Goal: Information Seeking & Learning: Find specific fact

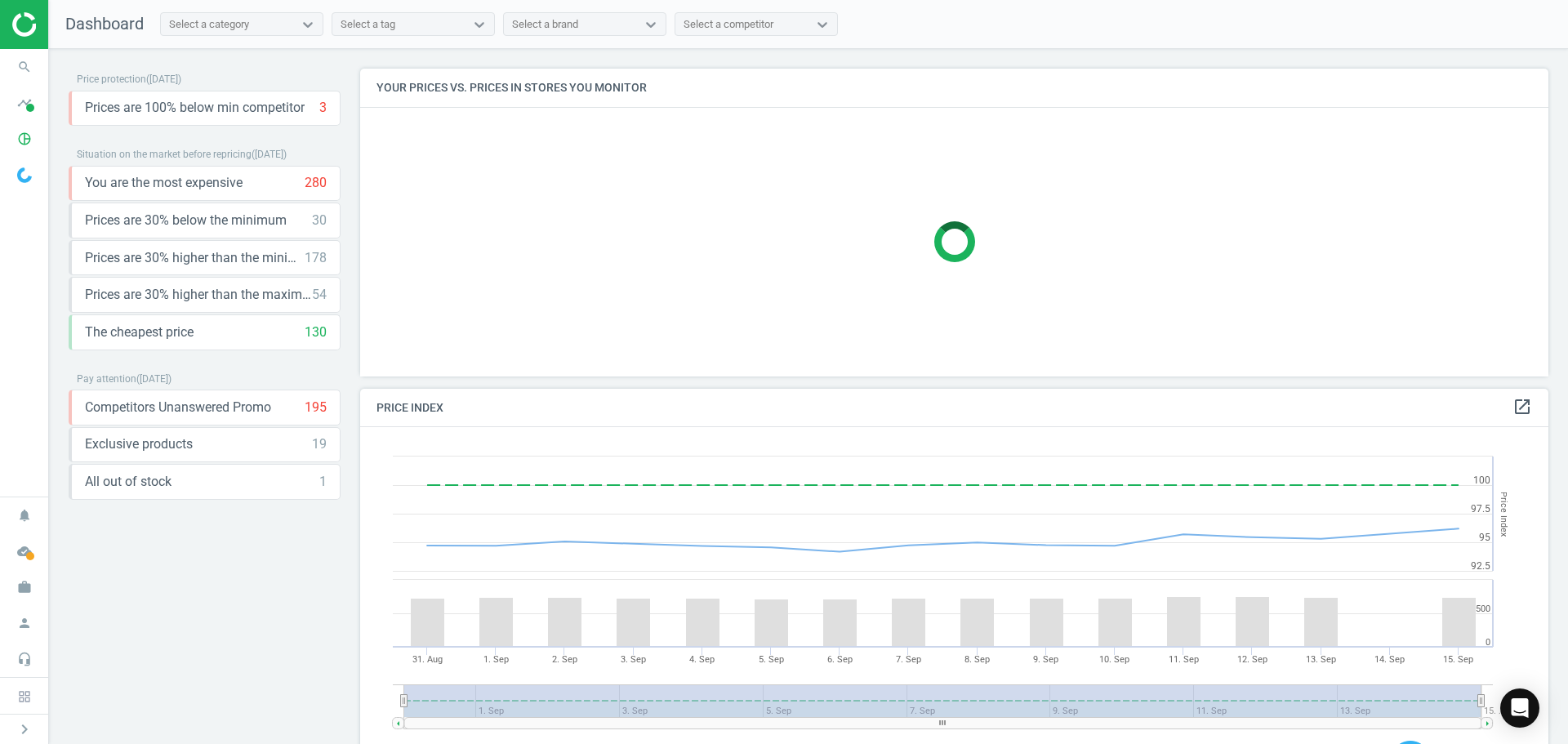
scroll to position [349, 1202]
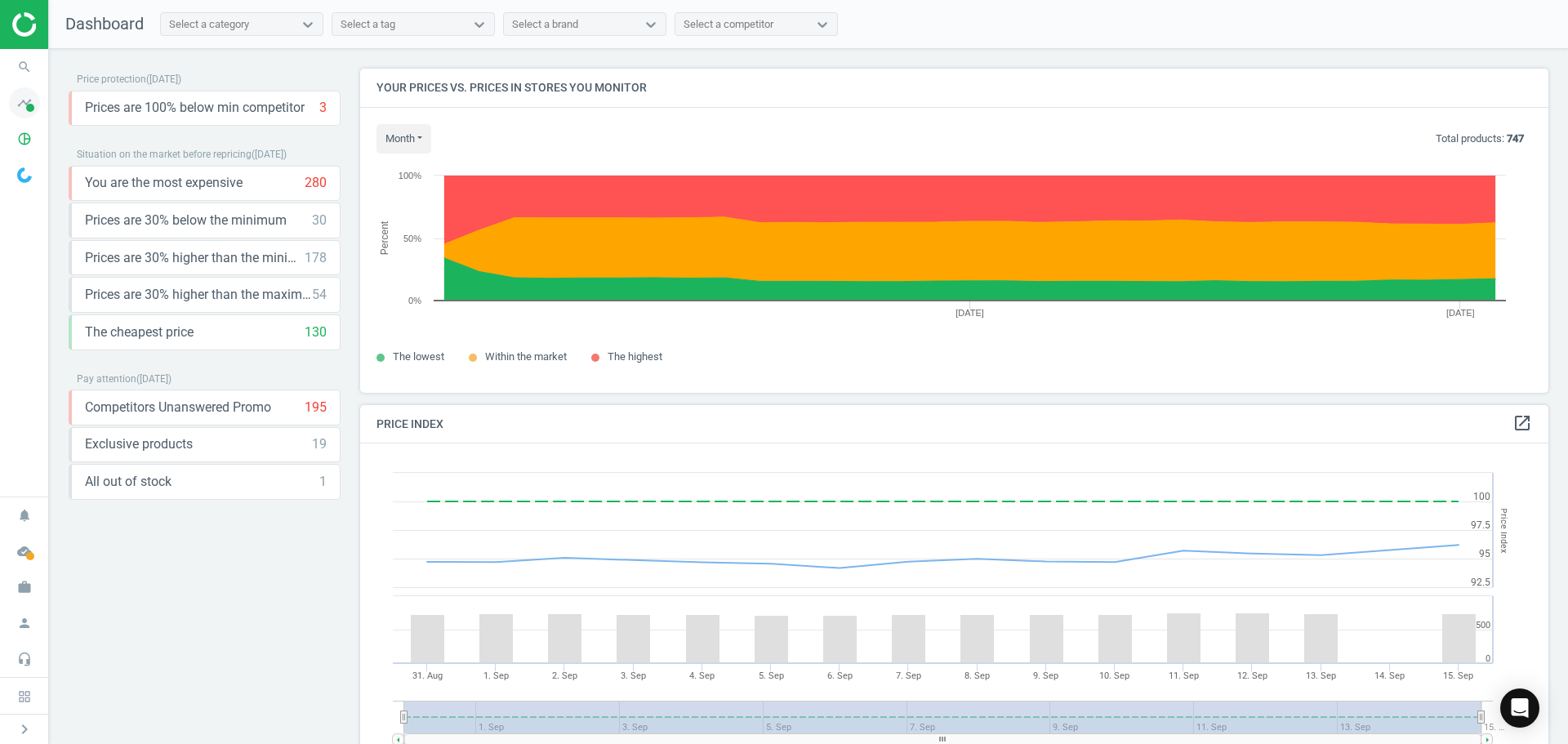
click at [22, 112] on icon "timeline" at bounding box center [25, 103] width 31 height 31
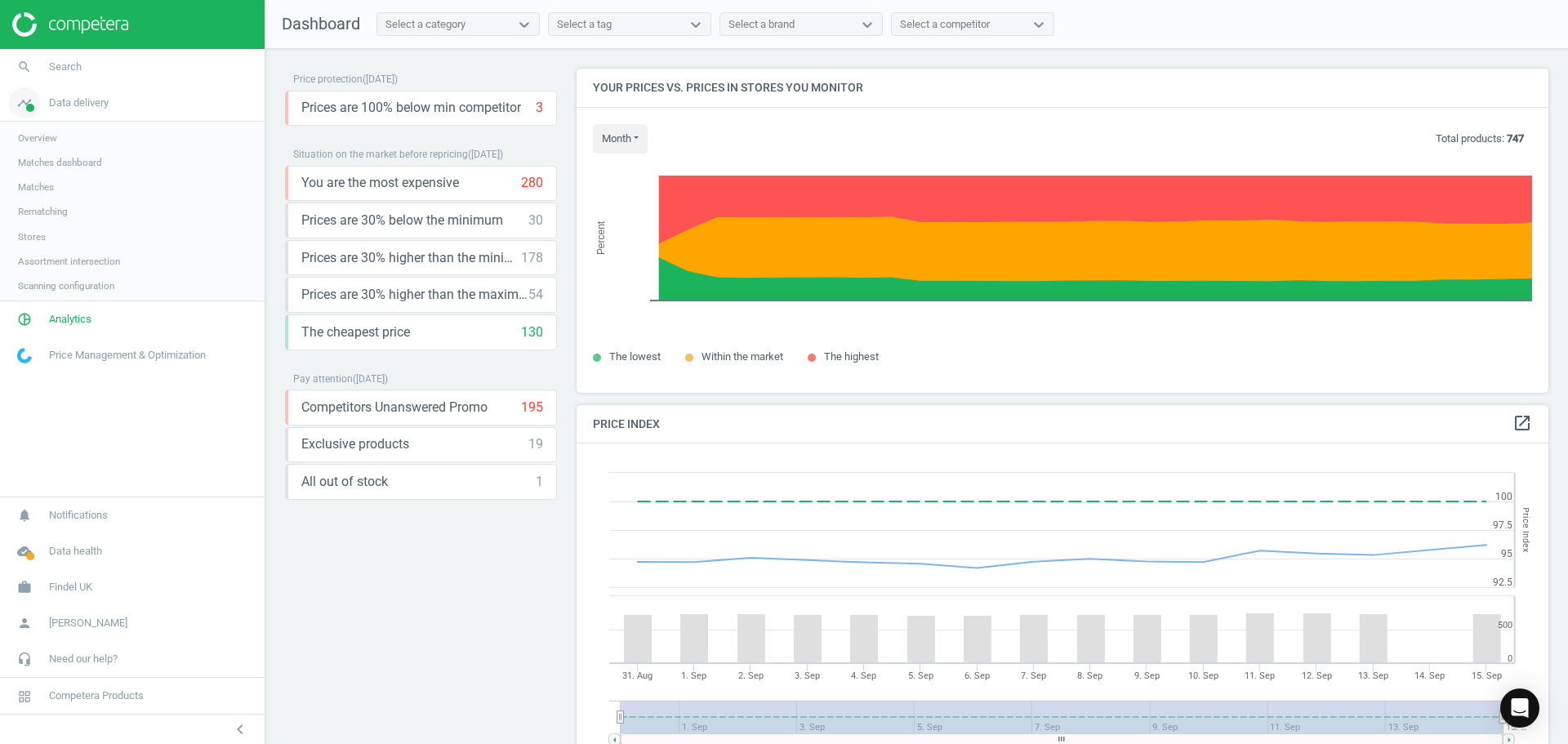
scroll to position [401, 985]
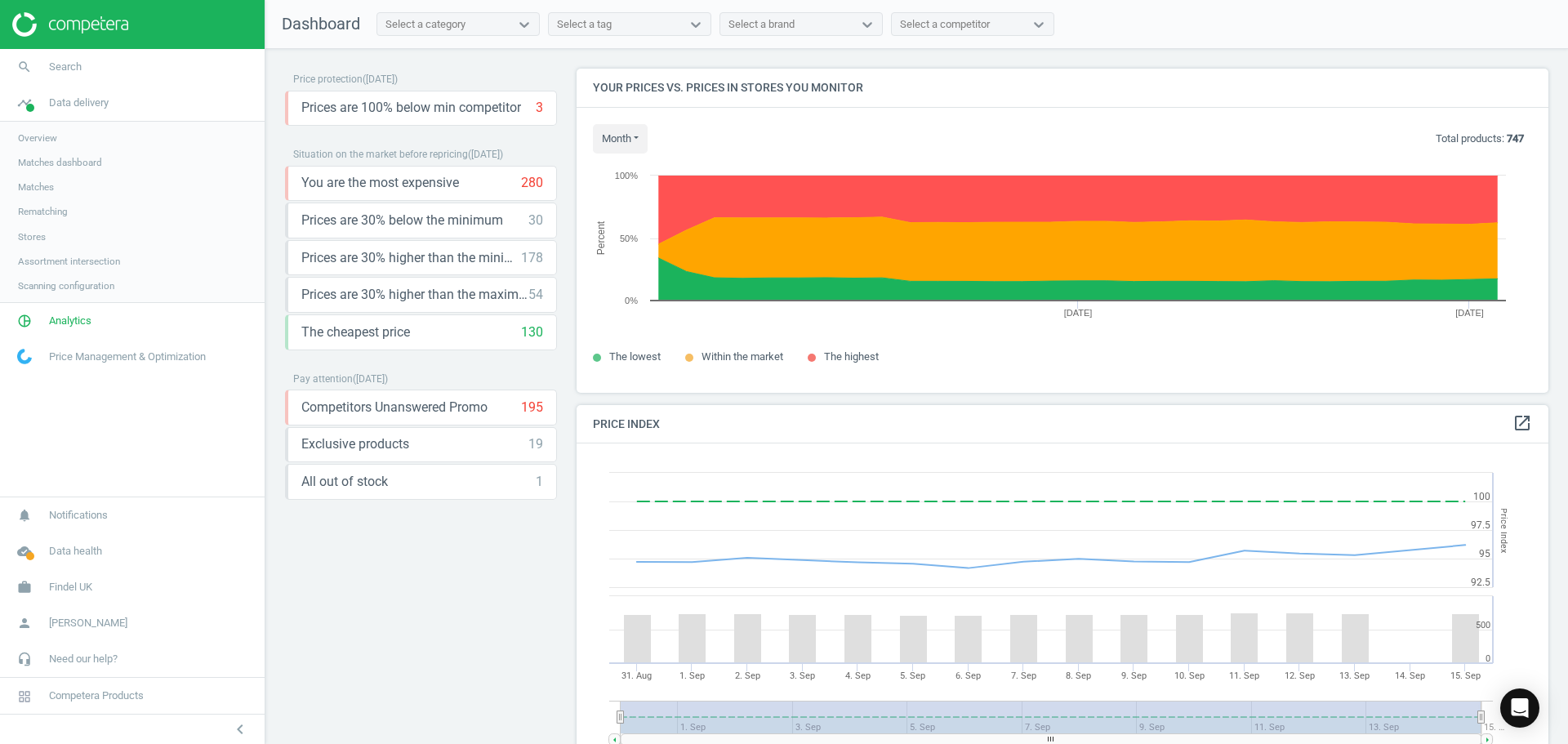
click at [53, 156] on span "Matches dashboard" at bounding box center [60, 163] width 84 height 13
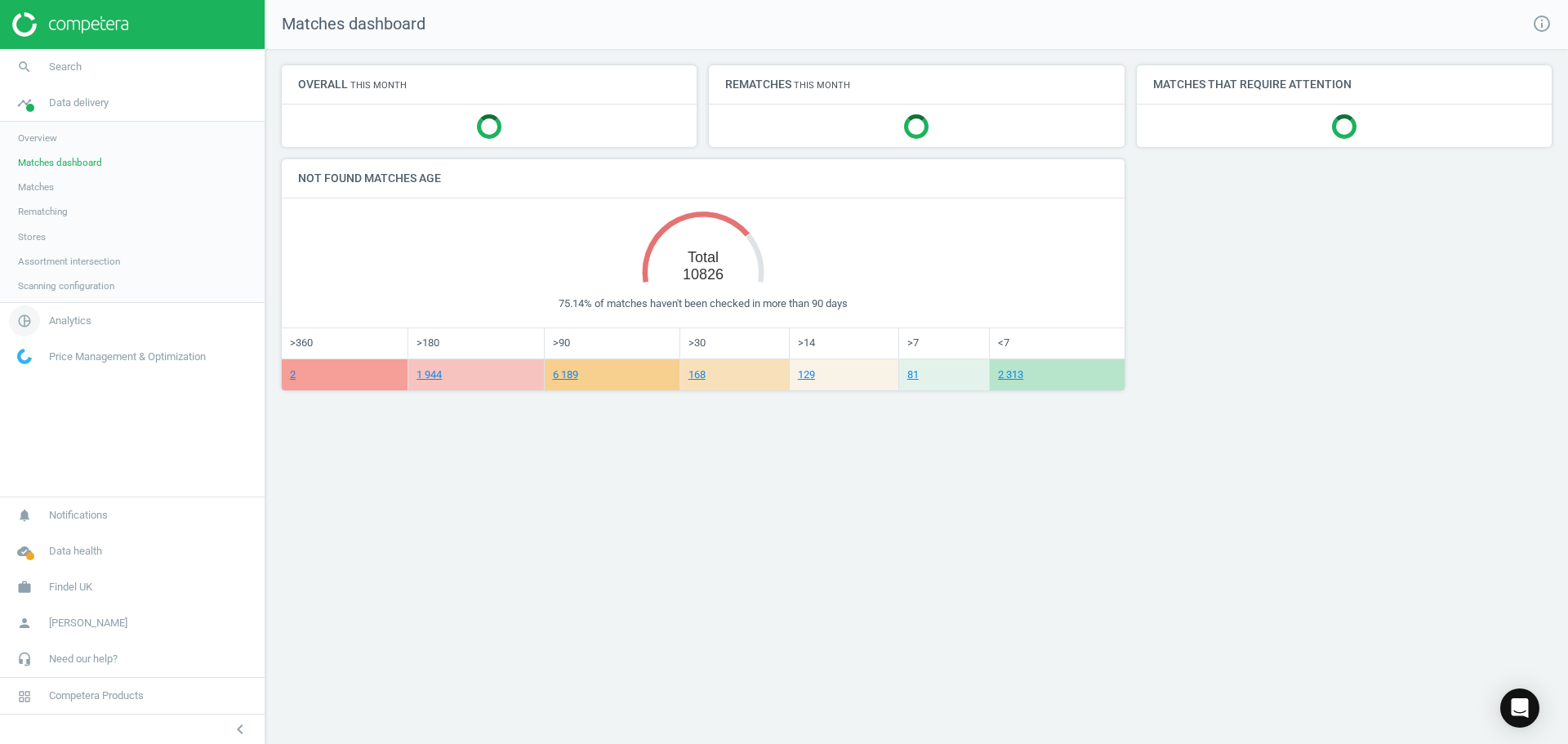
click at [85, 322] on span "Analytics" at bounding box center [71, 321] width 43 height 15
click at [48, 197] on span "Products" at bounding box center [37, 199] width 39 height 13
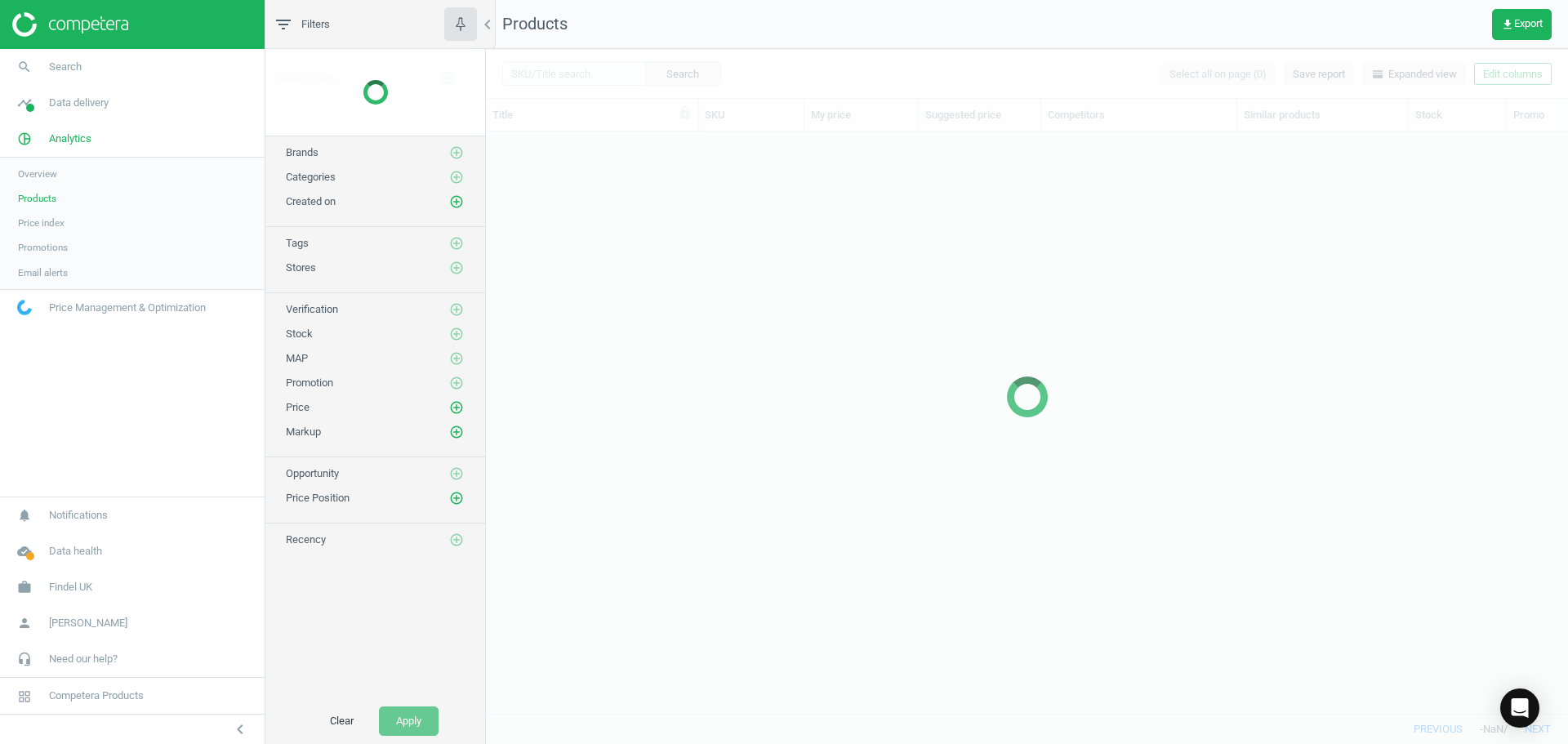
scroll to position [557, 1070]
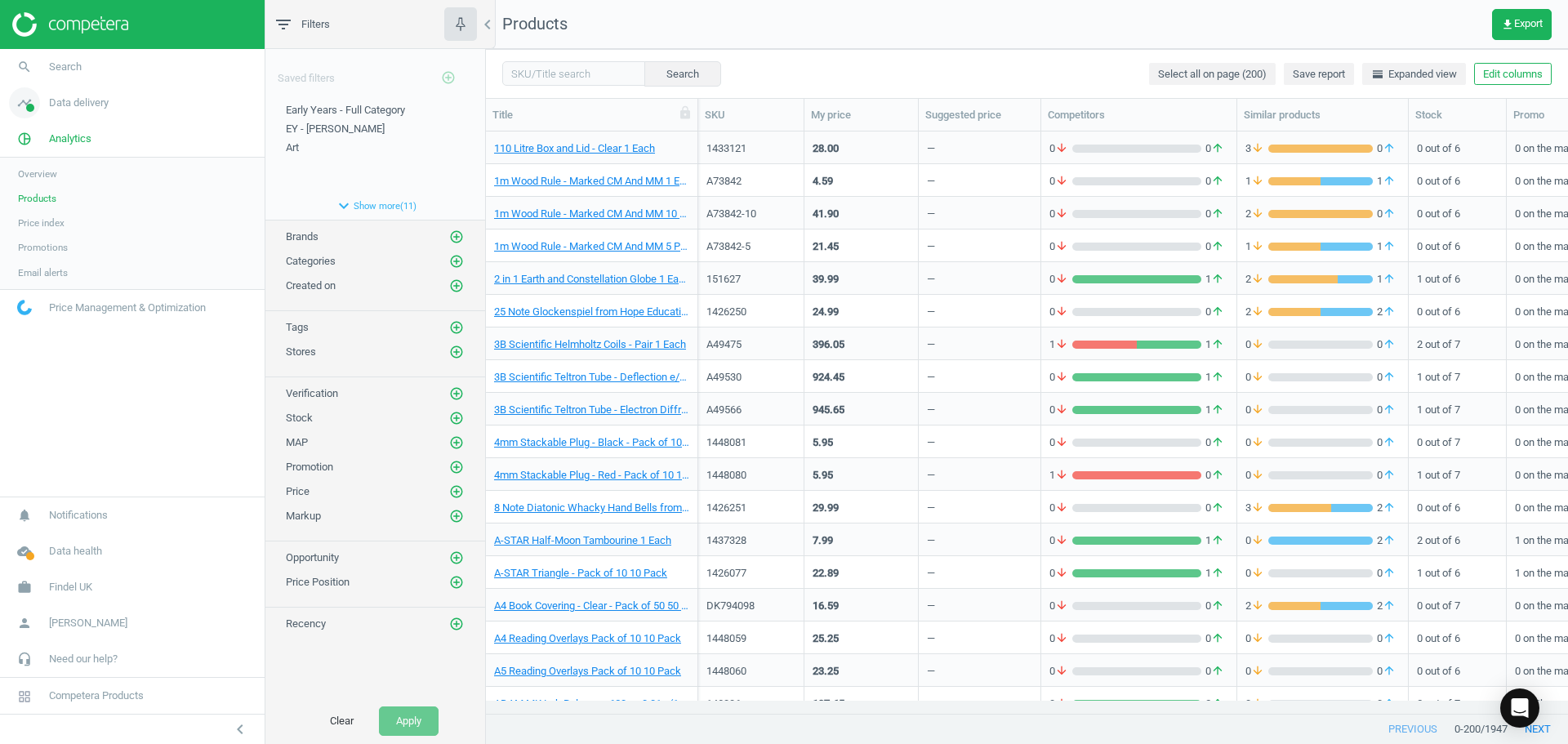
click at [90, 110] on link "timeline Data delivery" at bounding box center [132, 103] width 264 height 36
click at [43, 189] on span "Matches" at bounding box center [36, 187] width 36 height 13
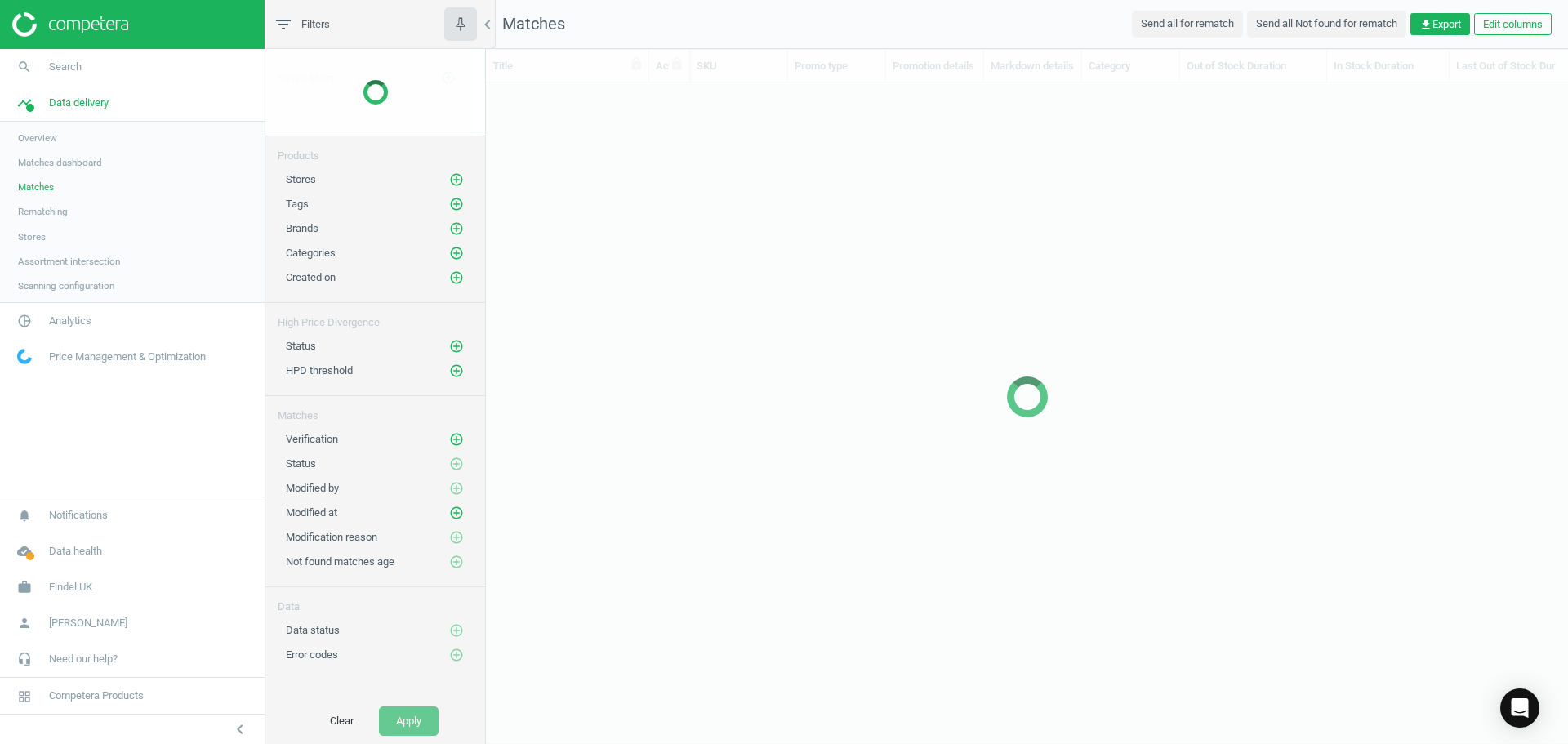
scroll to position [606, 1070]
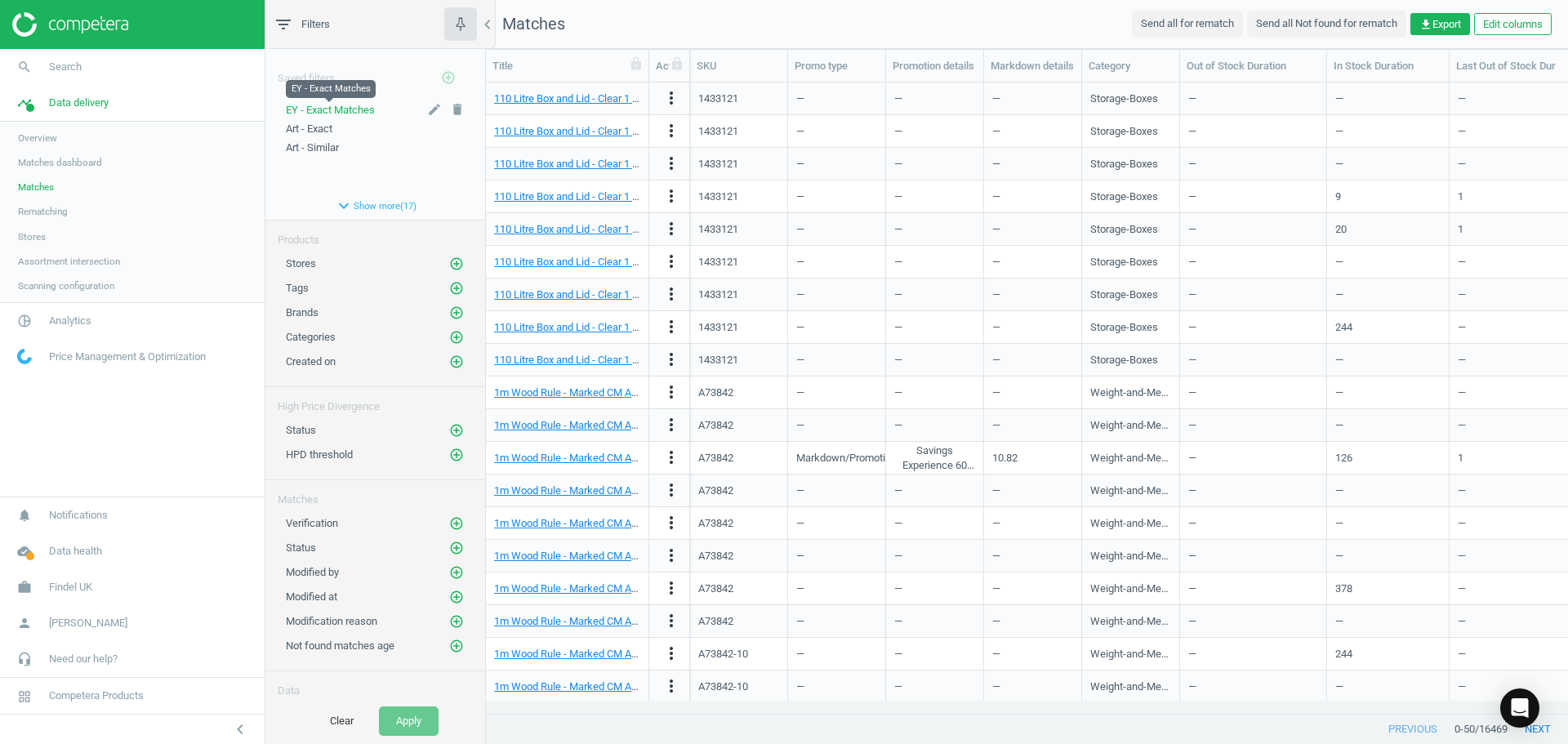
click at [363, 112] on span "EY - Exact Matches" at bounding box center [330, 109] width 89 height 12
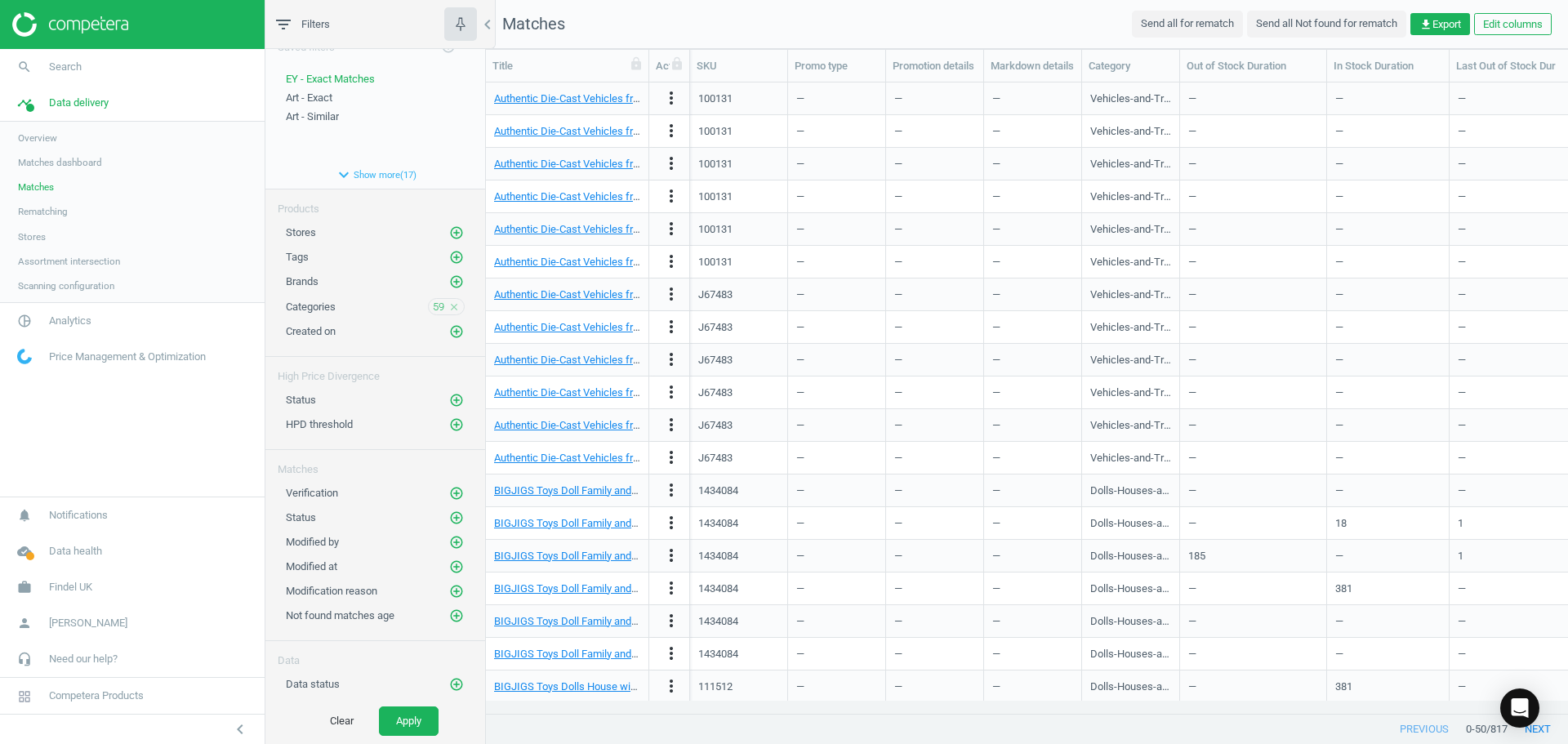
scroll to position [49, 0]
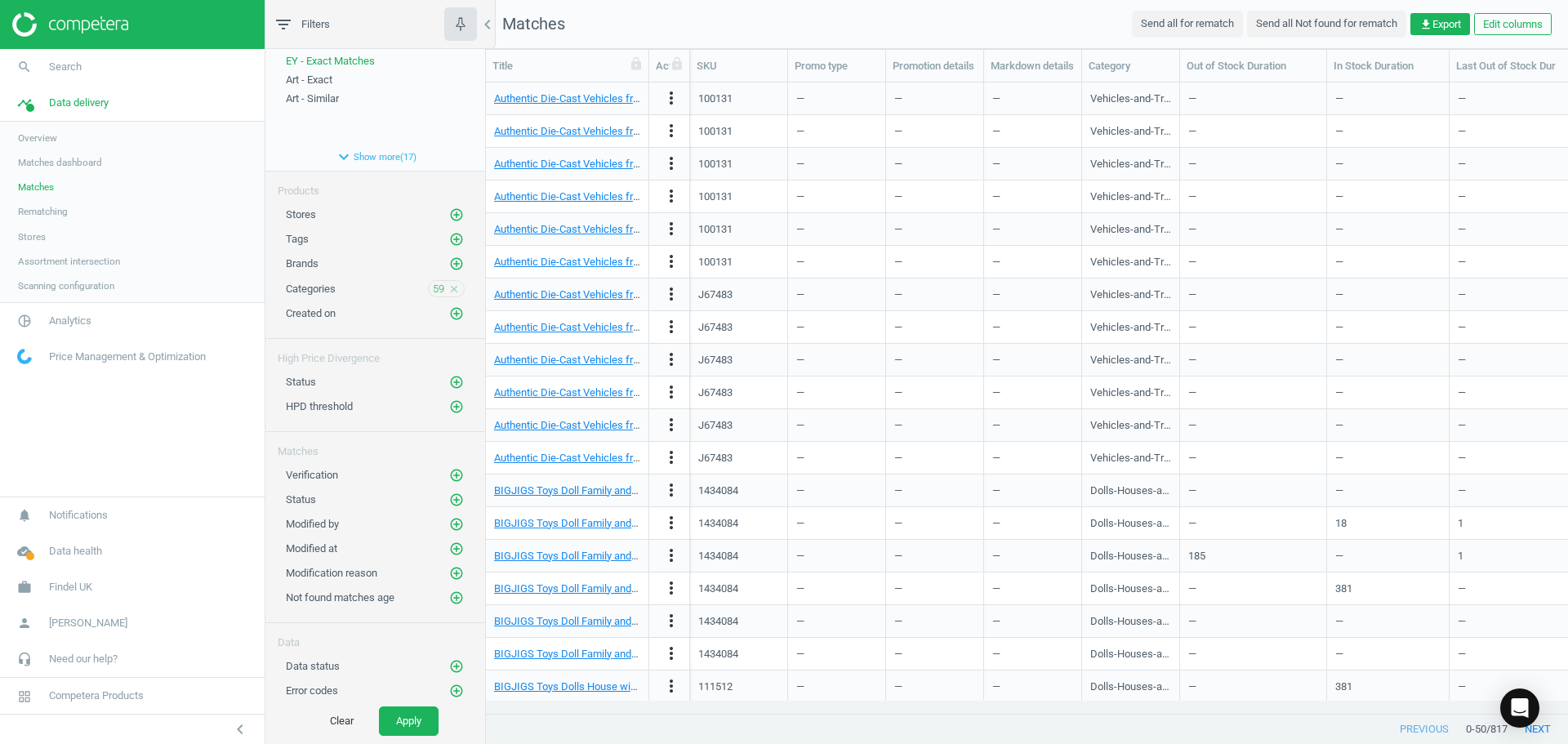
click at [46, 154] on link "Matches dashboard" at bounding box center [132, 163] width 264 height 25
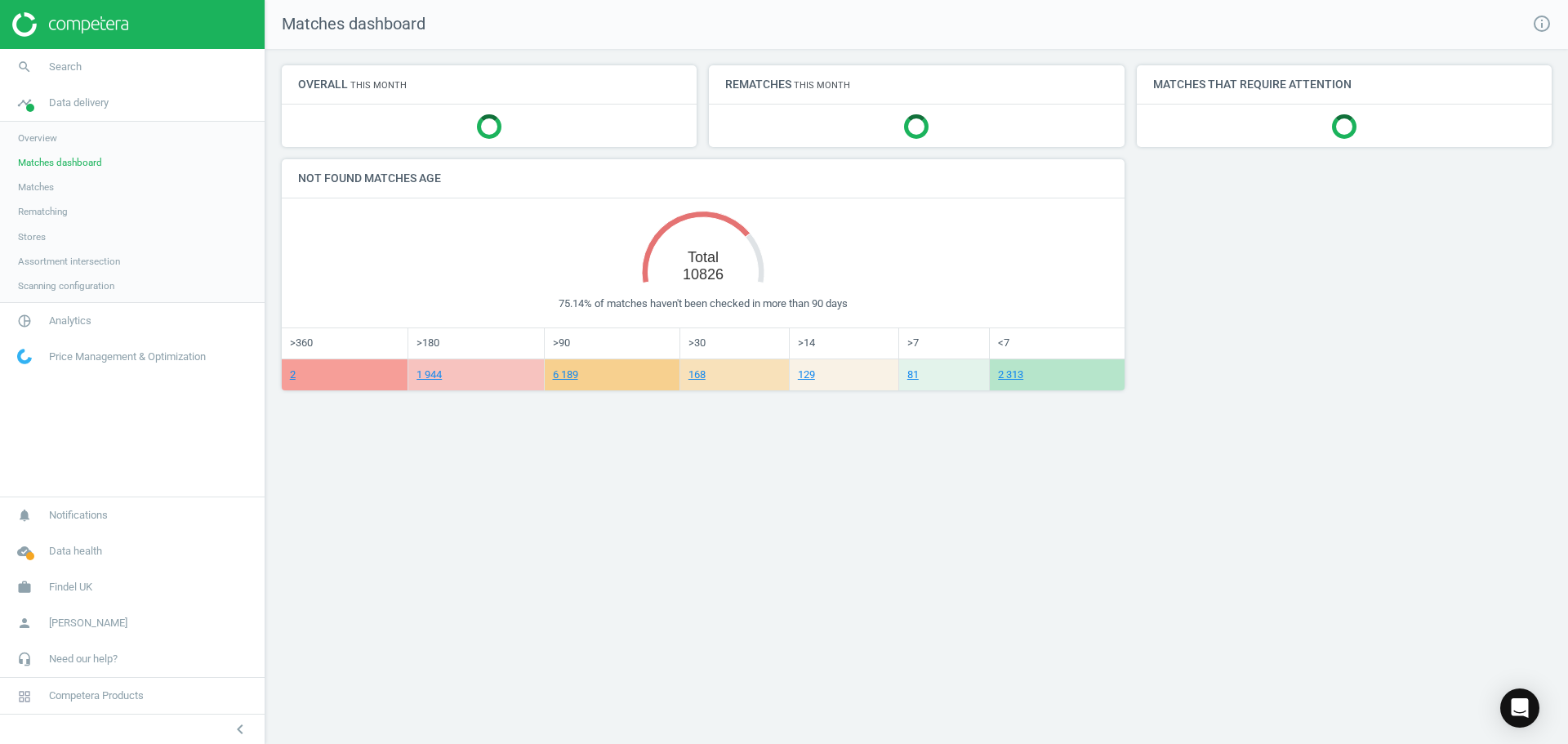
click at [41, 191] on span "Matches" at bounding box center [36, 187] width 36 height 13
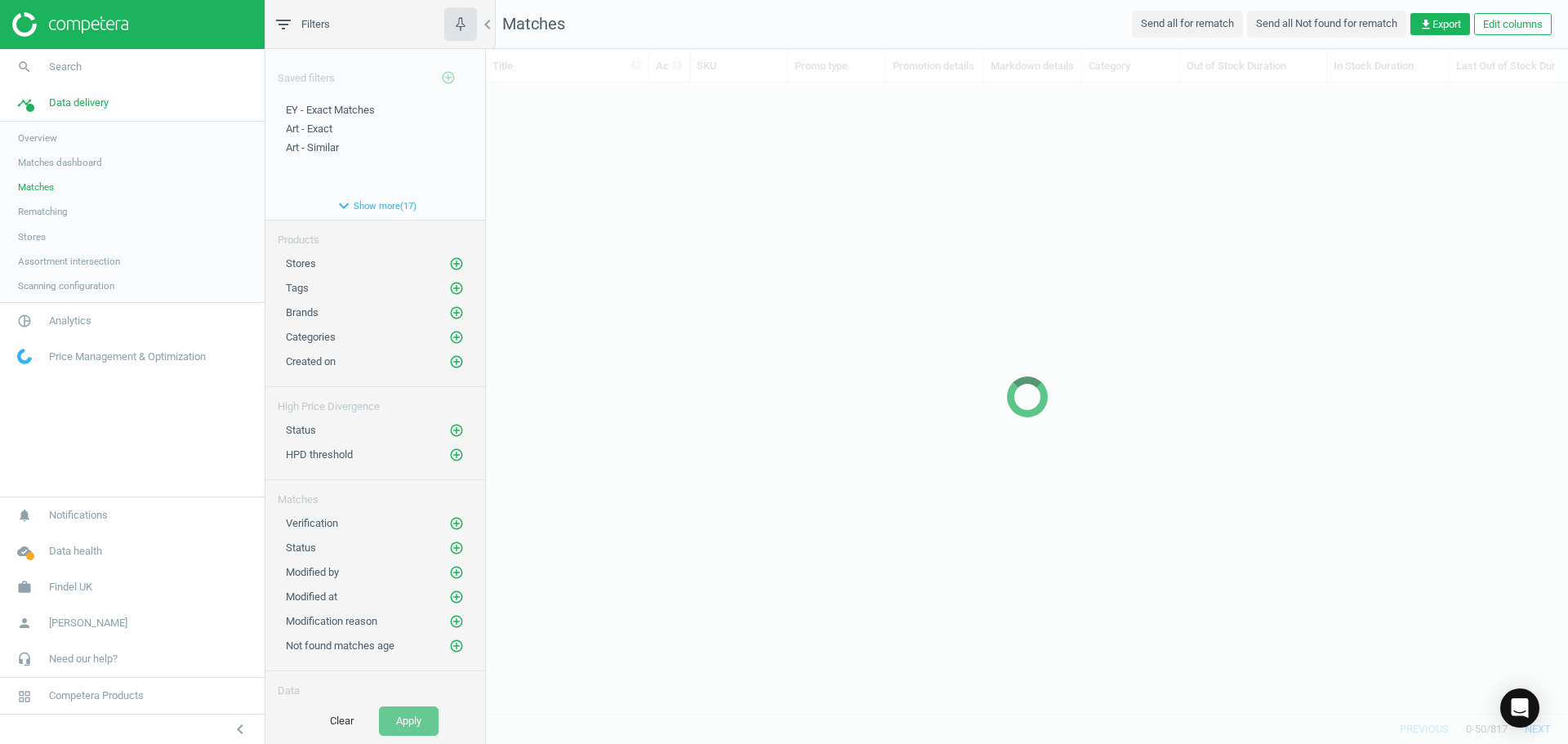
scroll to position [606, 1070]
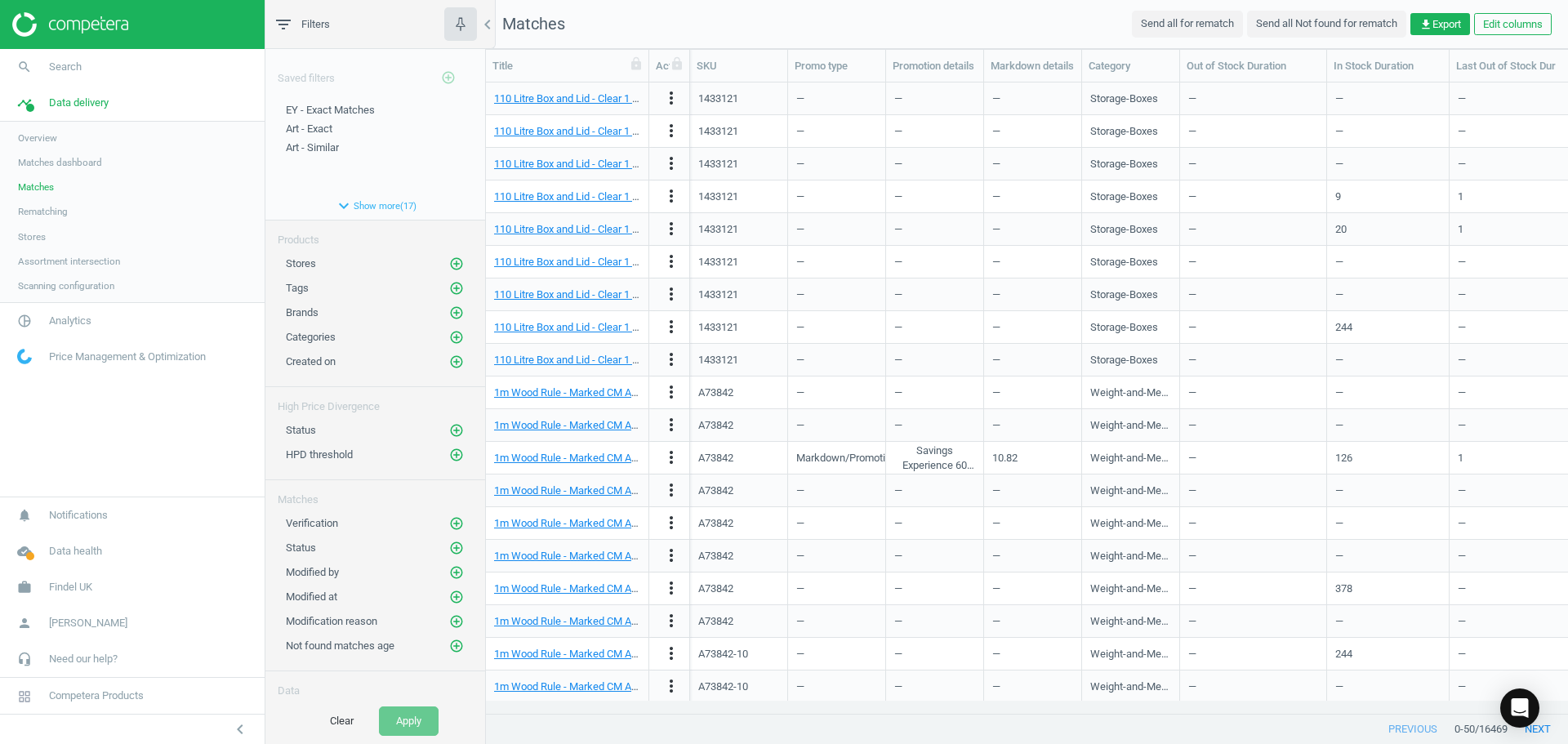
click at [45, 134] on span "Overview" at bounding box center [38, 138] width 39 height 13
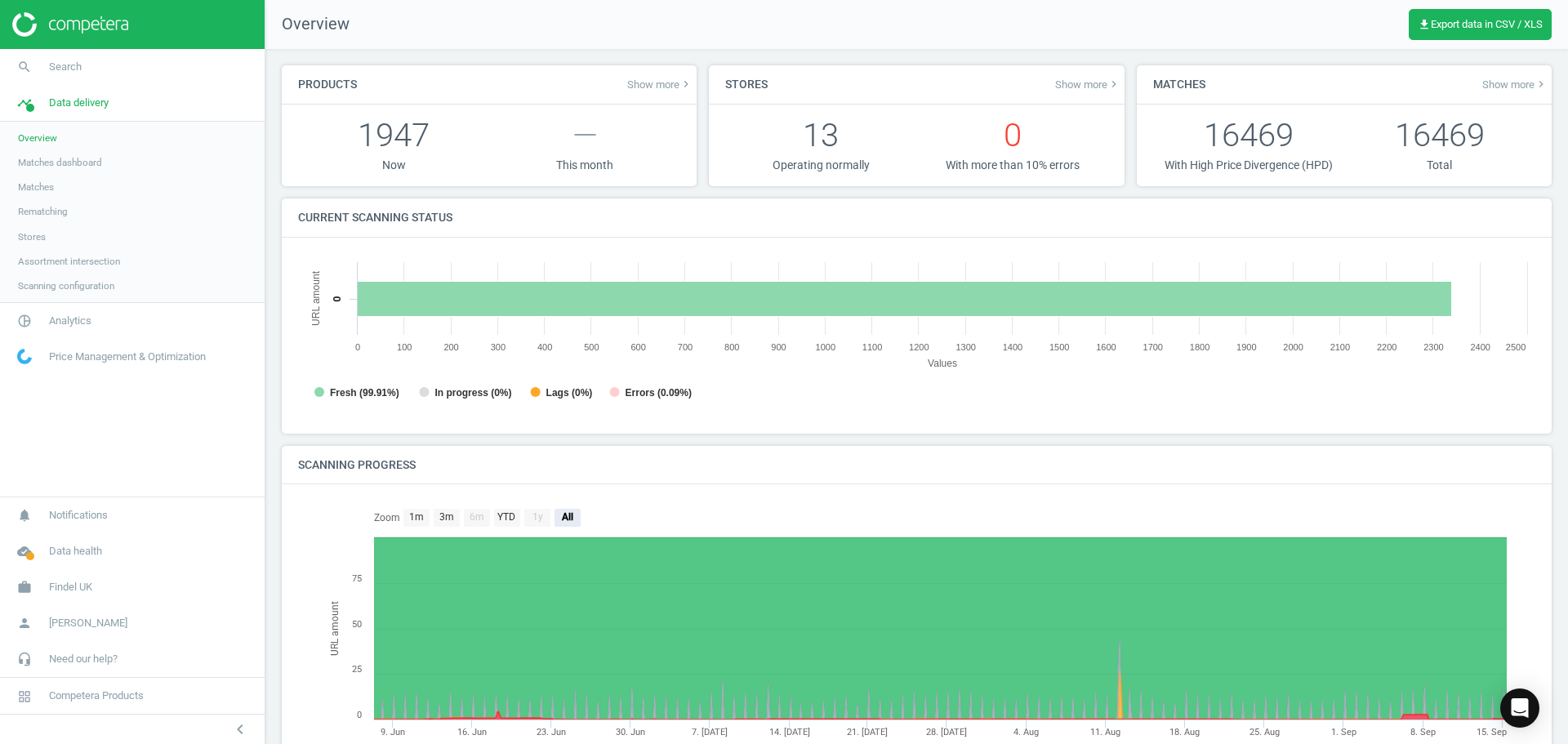
scroll to position [8, 8]
click at [54, 209] on span "Rematching" at bounding box center [43, 212] width 50 height 13
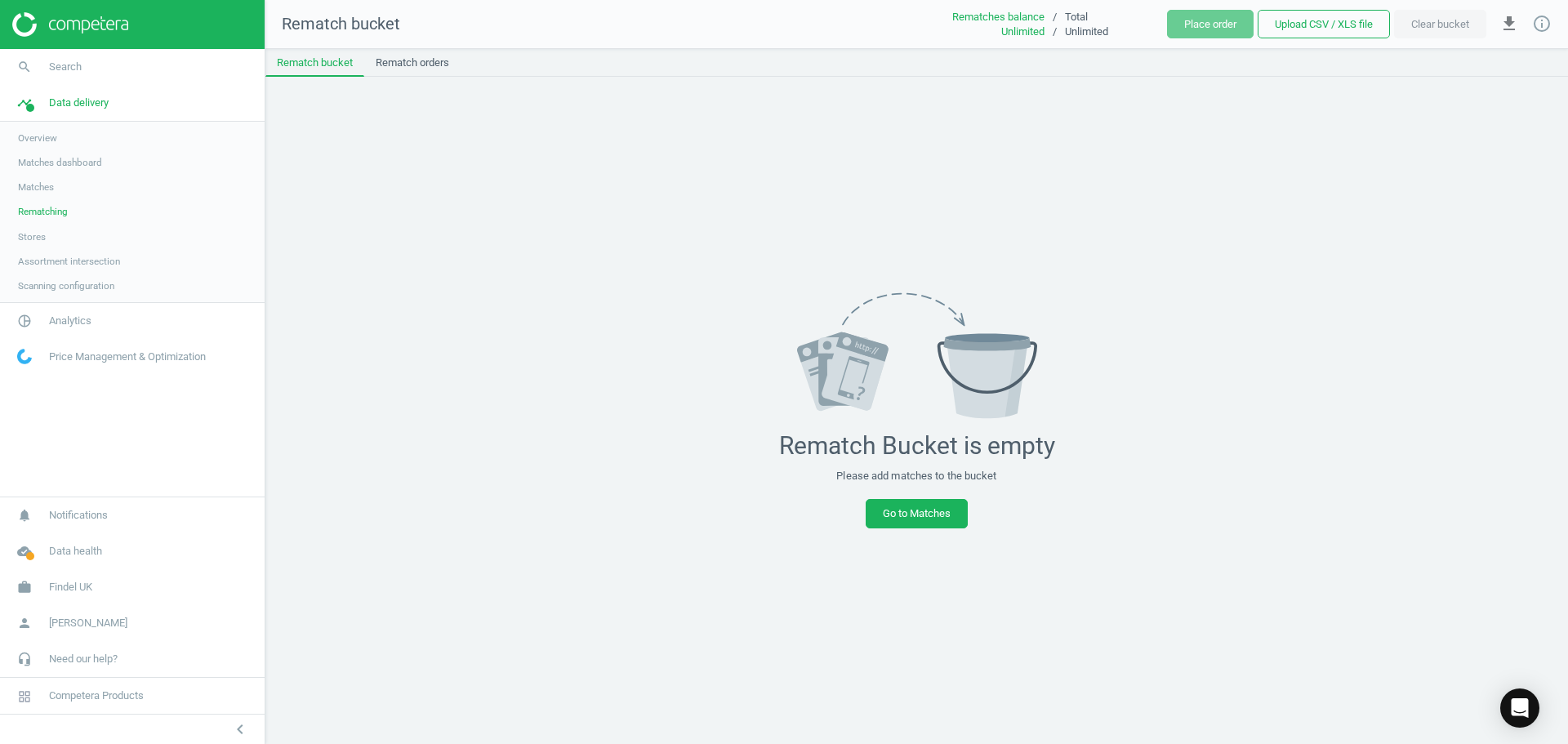
click at [40, 240] on span "Stores" at bounding box center [32, 237] width 28 height 13
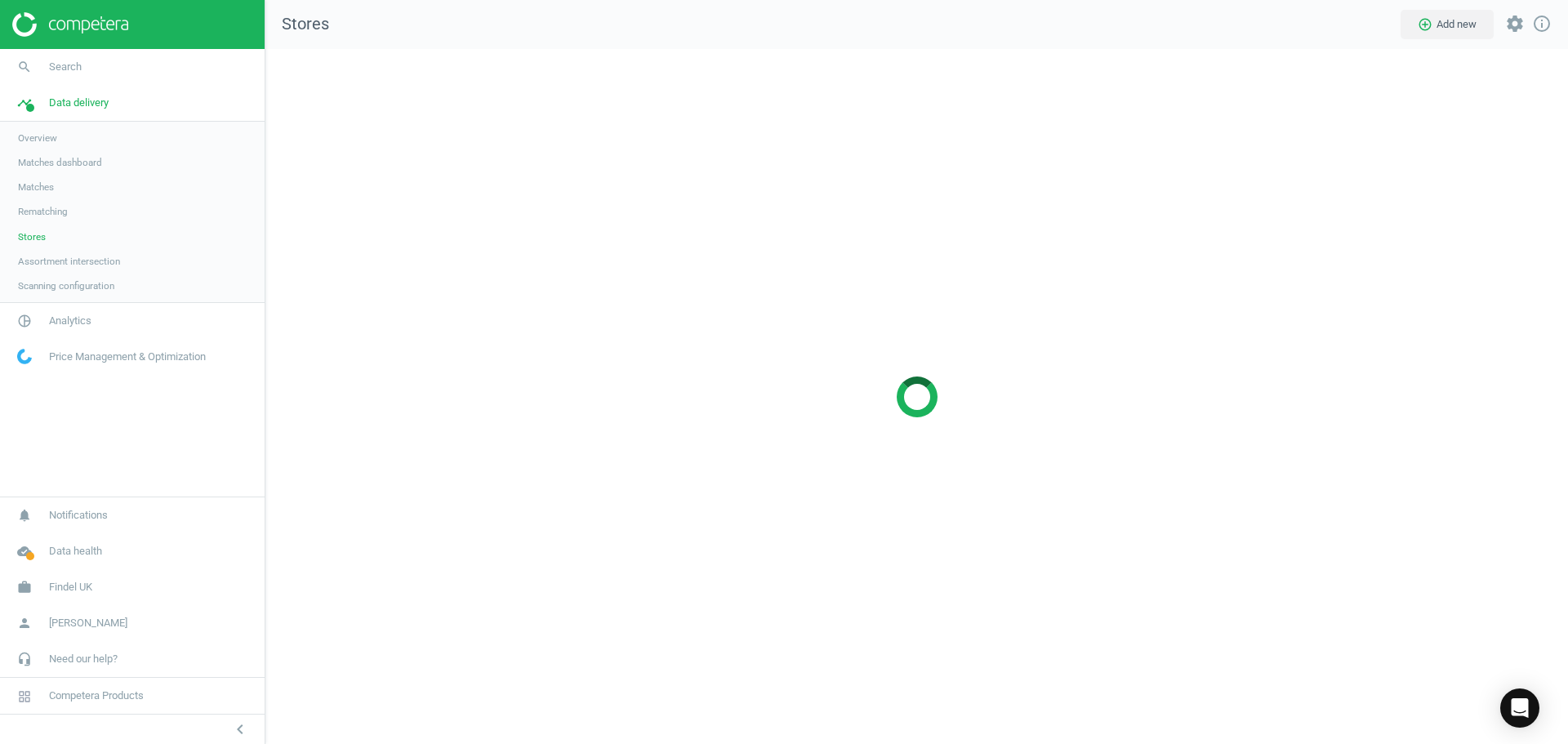
scroll to position [720, 1328]
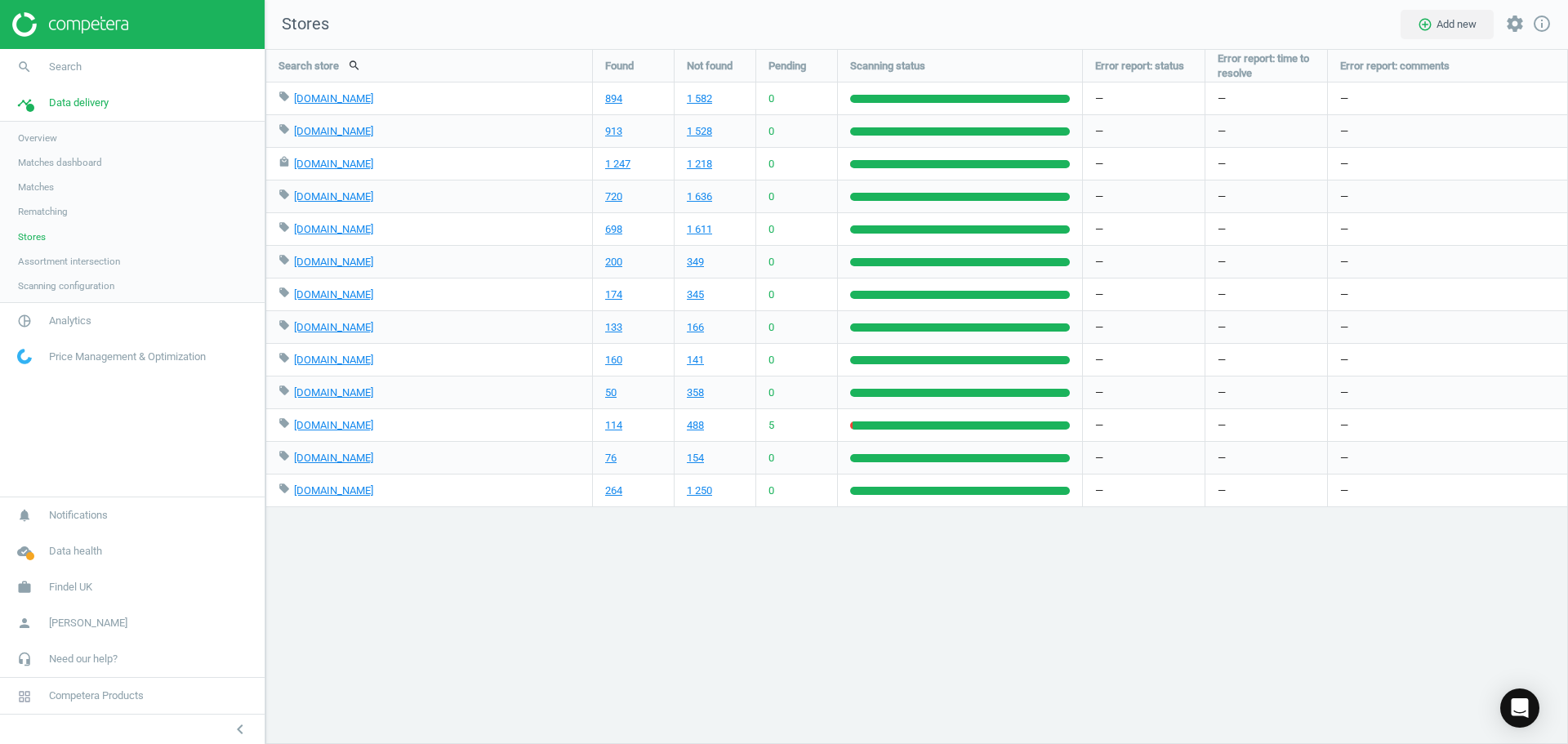
click at [47, 269] on link "Assortment intersection" at bounding box center [132, 261] width 264 height 25
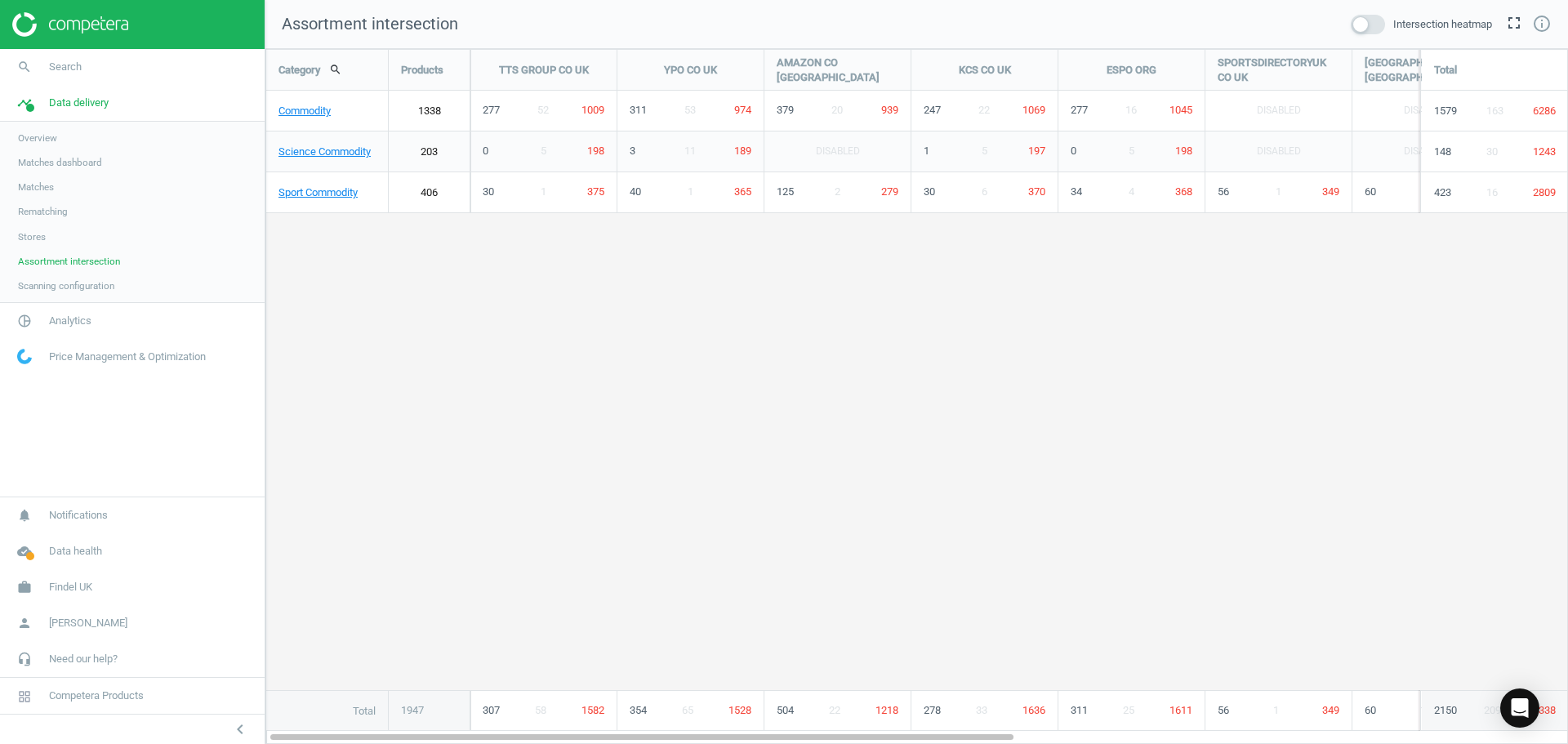
scroll to position [720, 1328]
click at [51, 287] on span "Scanning configuration" at bounding box center [66, 286] width 96 height 13
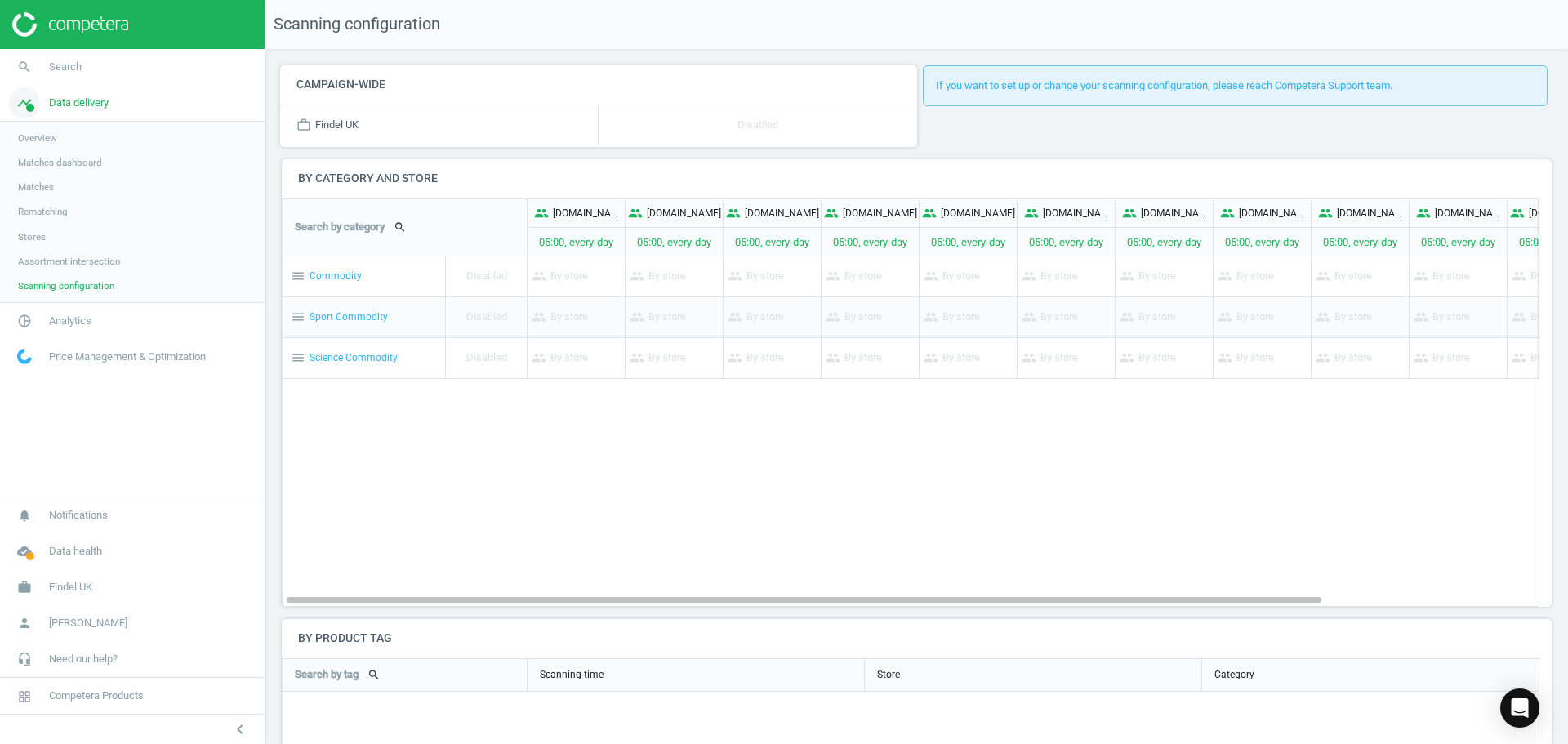
click at [55, 105] on span "Data delivery" at bounding box center [79, 103] width 60 height 15
click at [57, 62] on span "Search" at bounding box center [66, 67] width 33 height 15
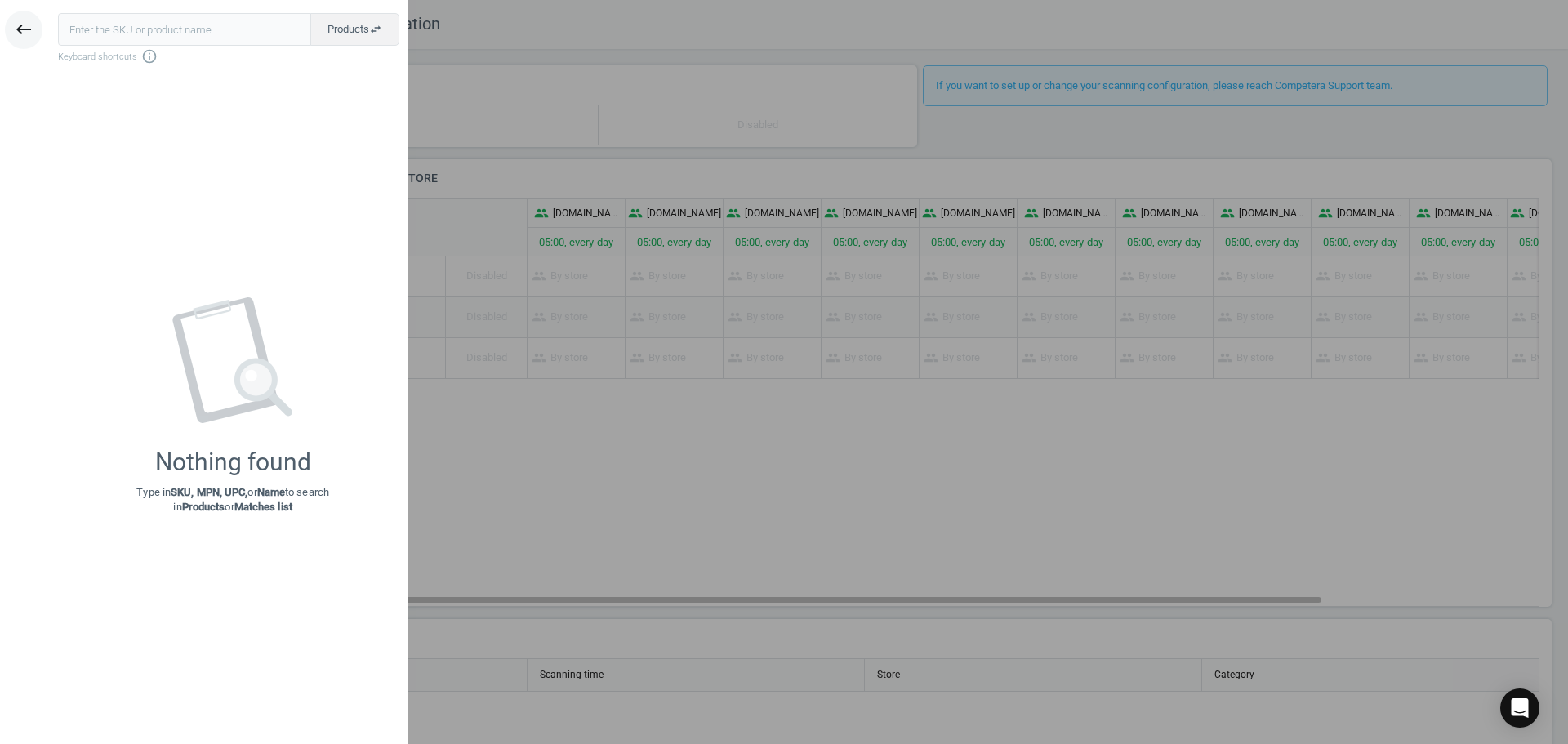
click at [25, 23] on icon "keyboard_backspace" at bounding box center [24, 30] width 20 height 20
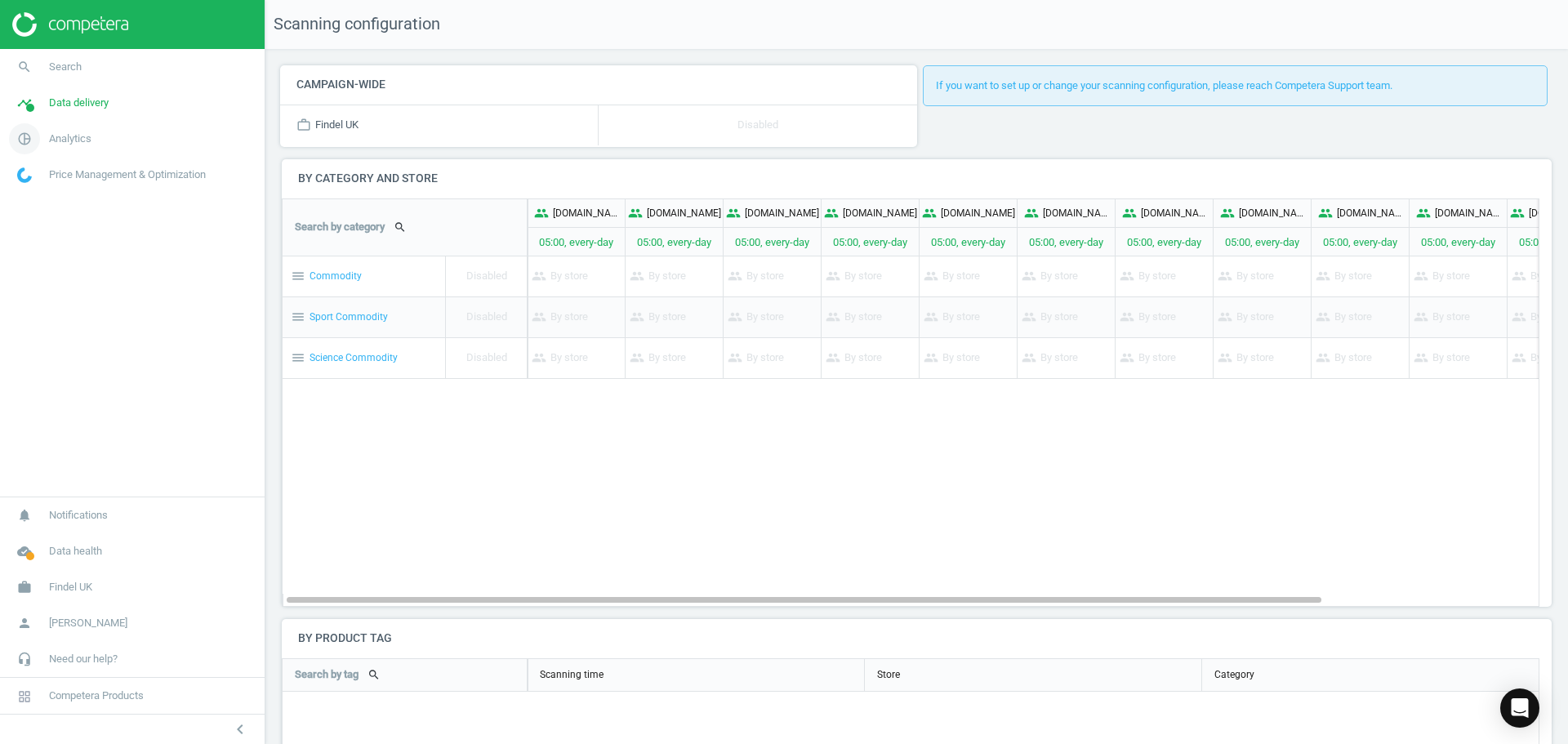
click at [62, 141] on span "Analytics" at bounding box center [71, 139] width 43 height 15
click at [44, 174] on span "Overview" at bounding box center [38, 174] width 39 height 13
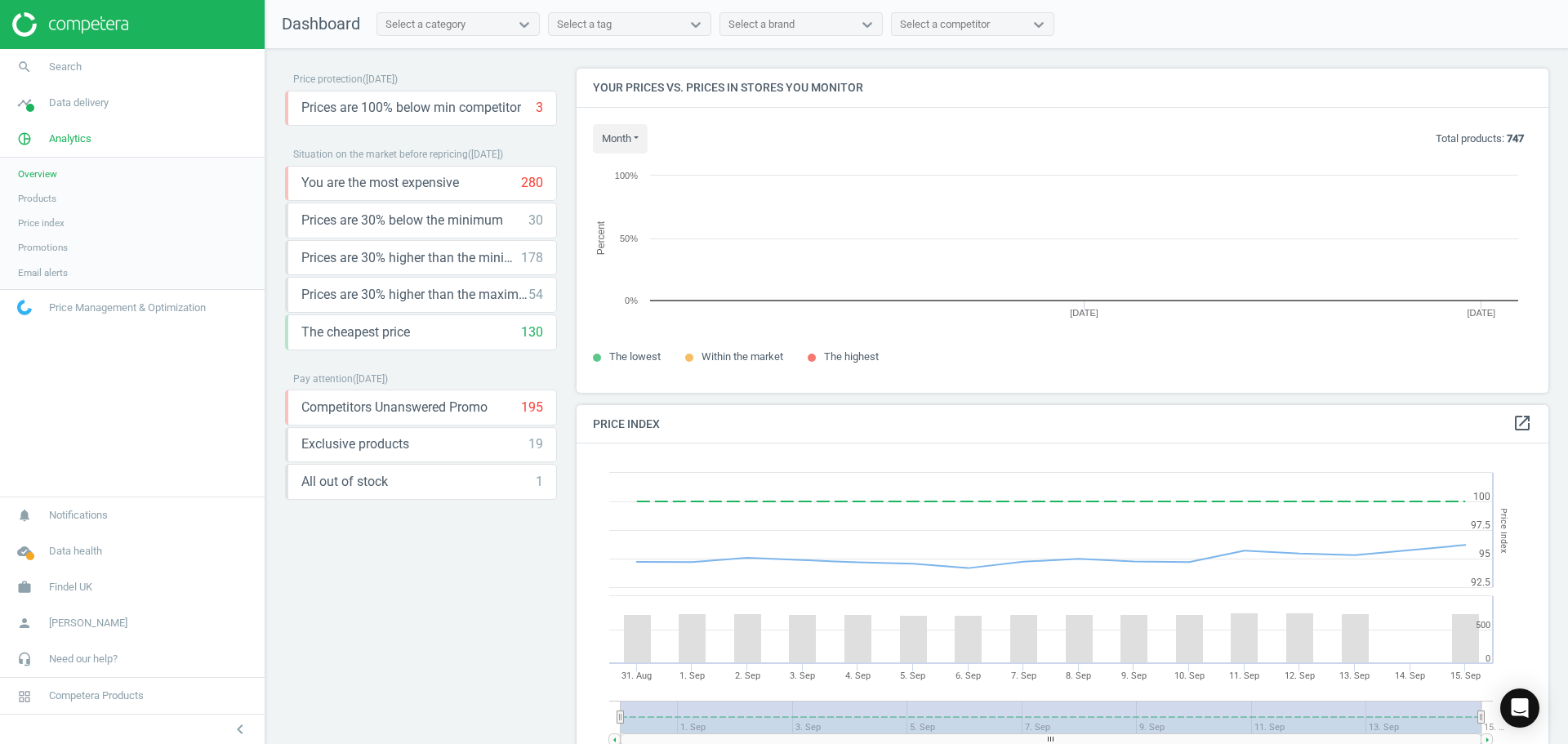
scroll to position [401, 985]
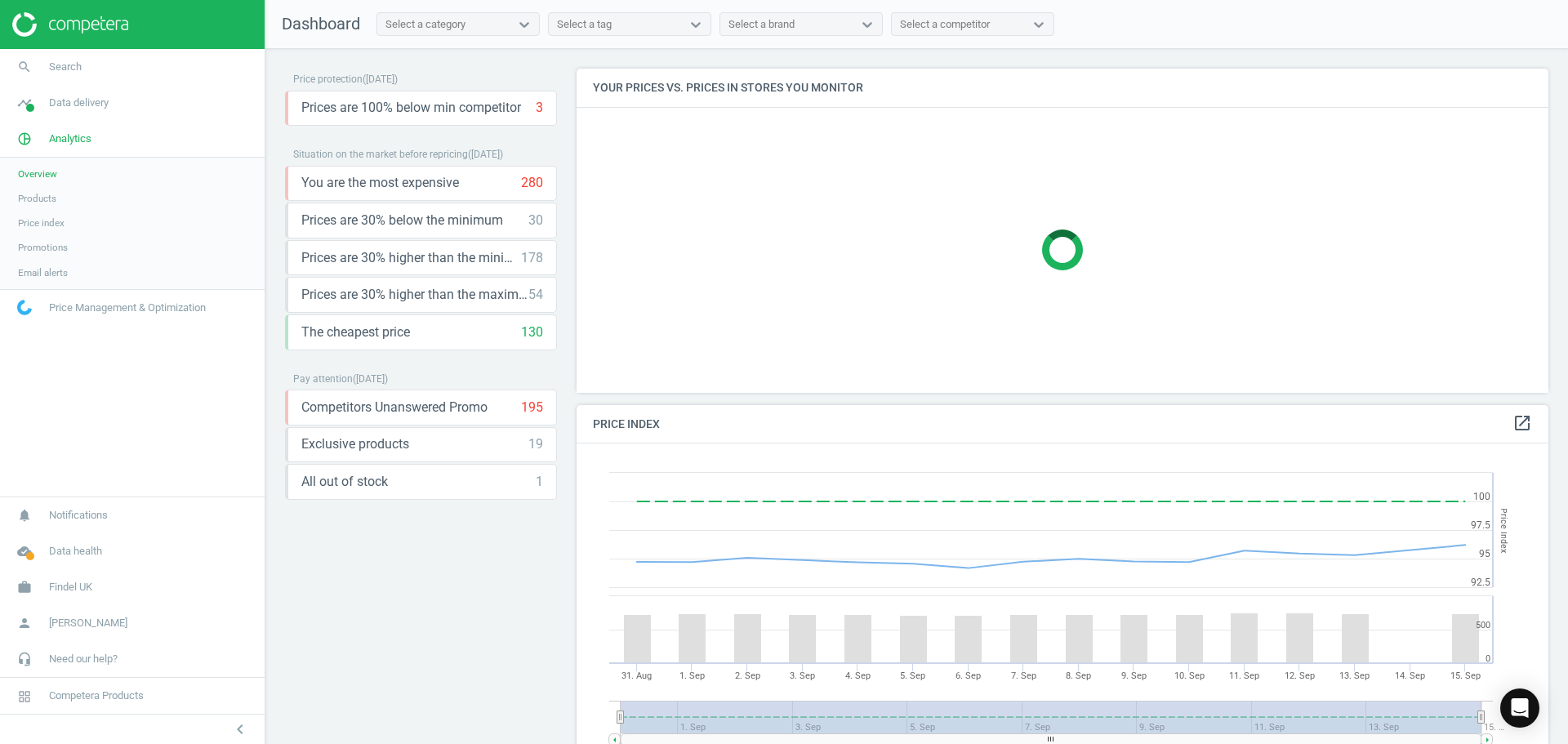
click at [44, 199] on span "Products" at bounding box center [37, 199] width 39 height 13
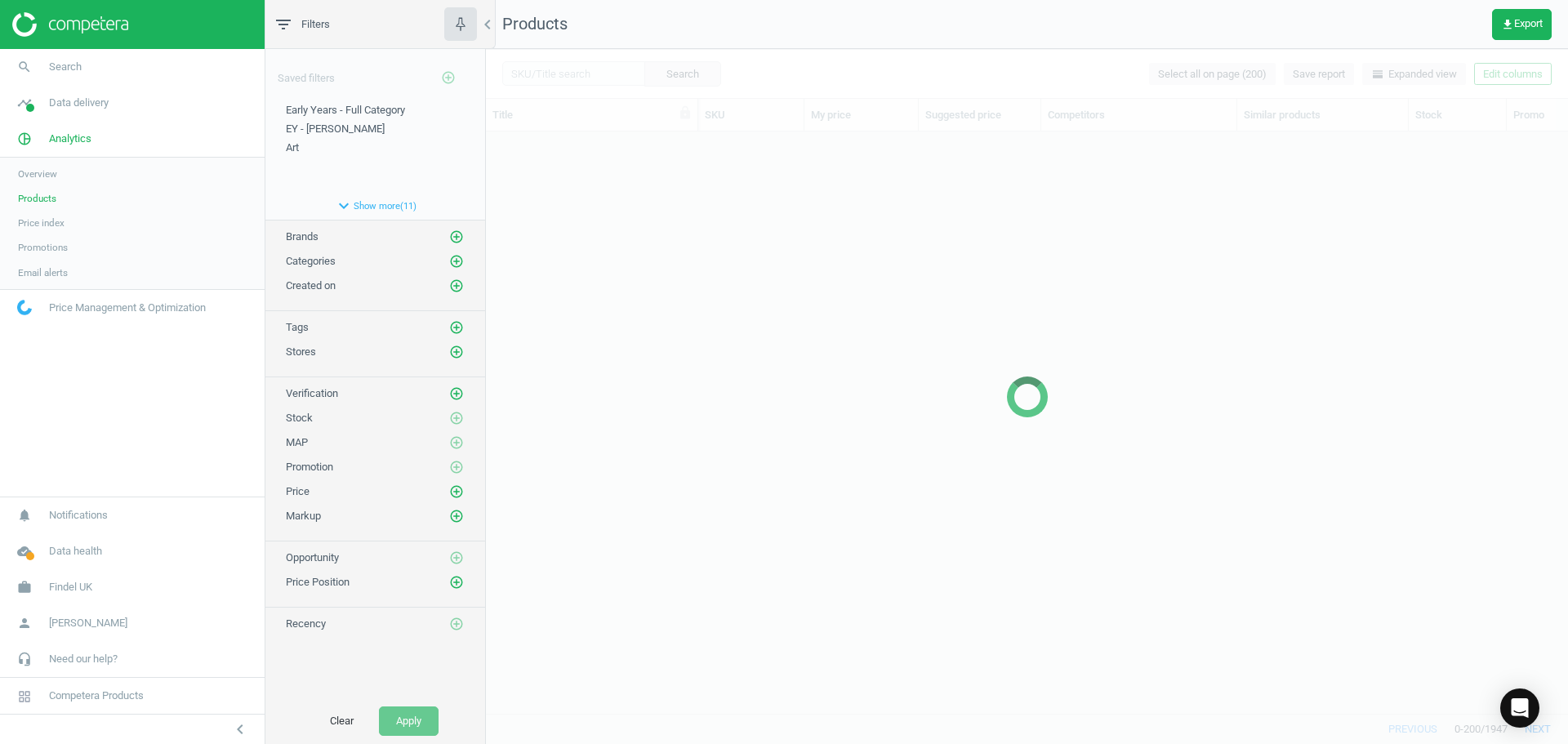
scroll to position [557, 1070]
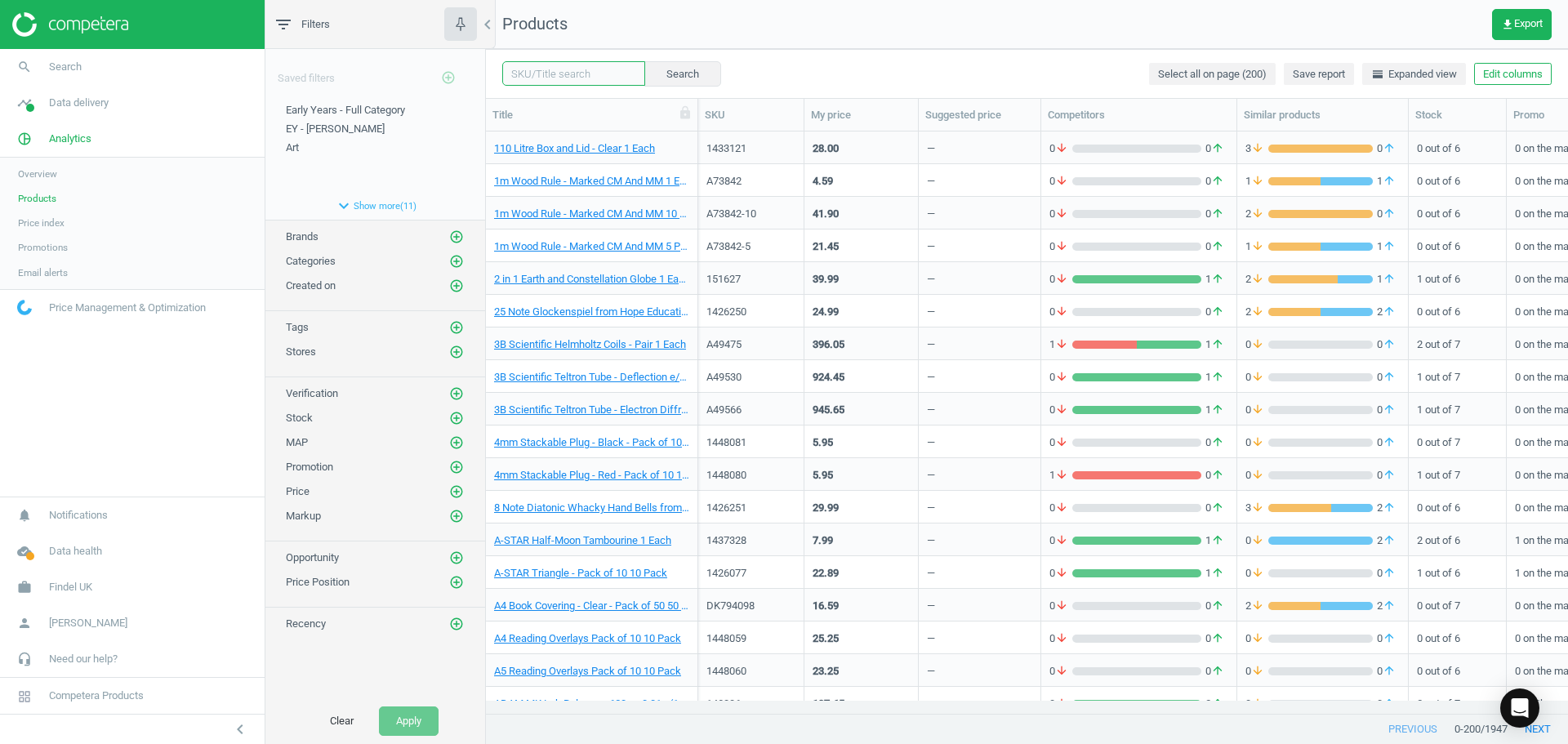
click at [549, 70] on input "text" at bounding box center [574, 74] width 143 height 25
paste input "1439230"
type input "1439230"
click at [655, 81] on button "Search" at bounding box center [682, 74] width 76 height 25
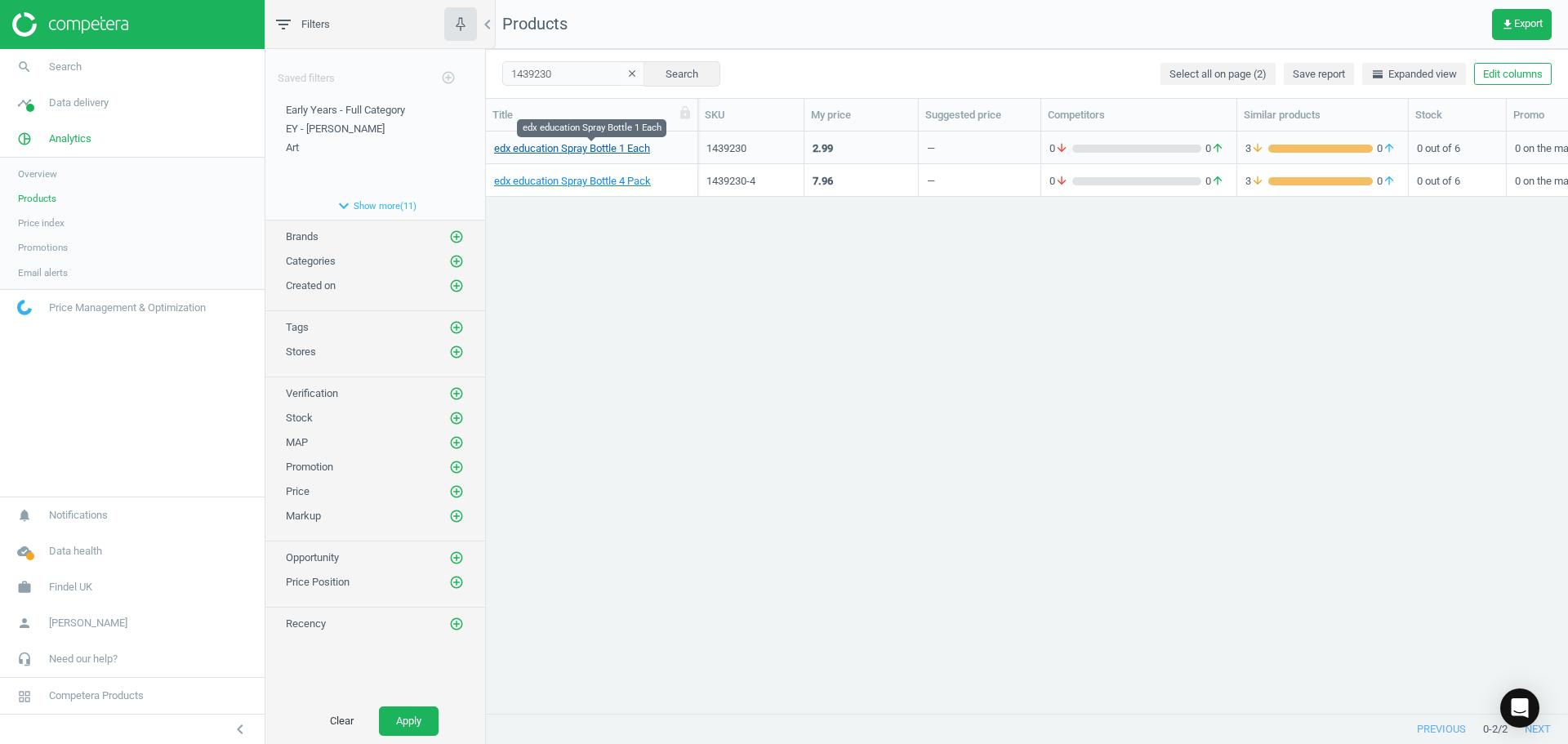
click at [607, 150] on link "edx education Spray Bottle 1 Each" at bounding box center [572, 149] width 156 height 15
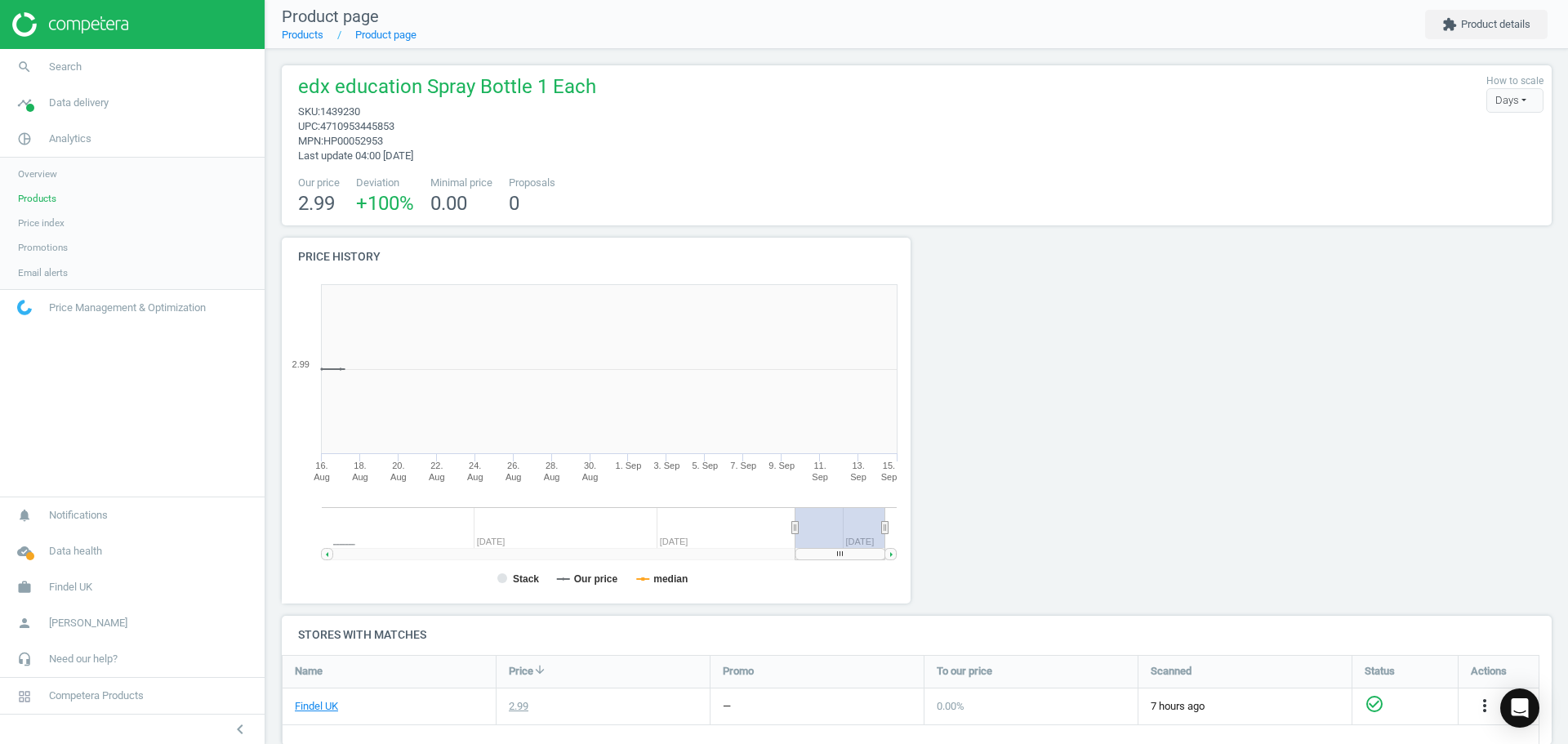
scroll to position [352, 648]
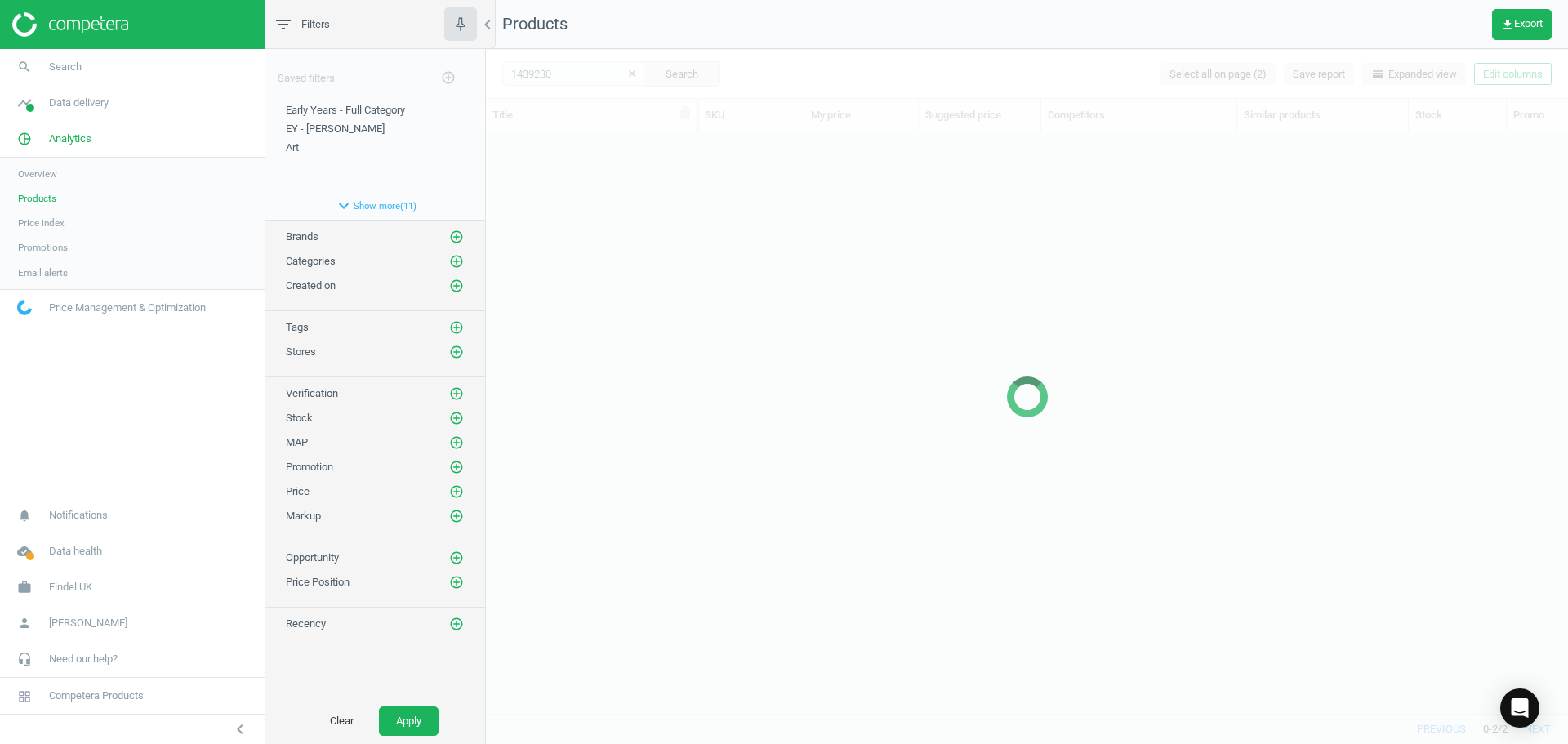
scroll to position [557, 1070]
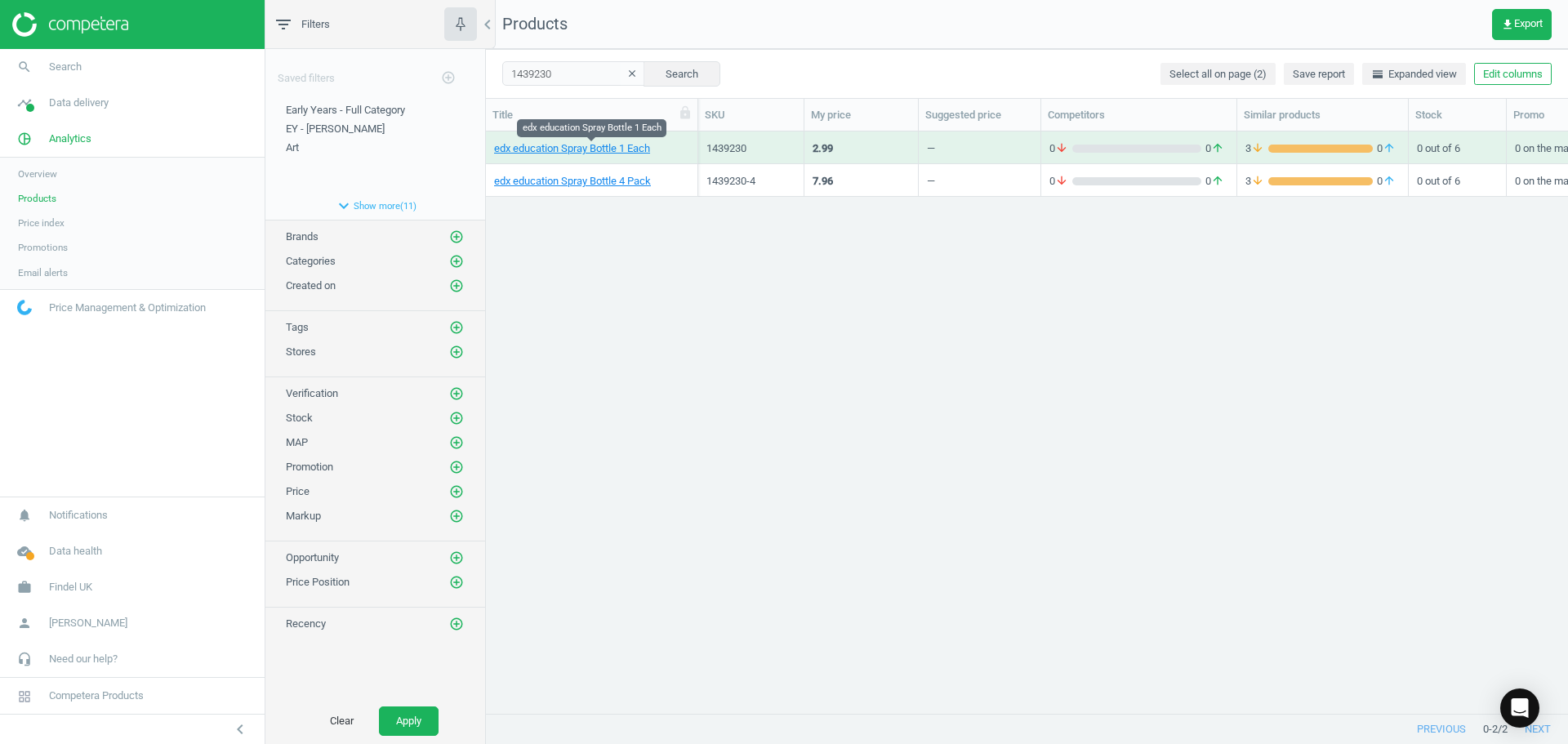
click at [679, 153] on span "edx education Spray Bottle 1 Each" at bounding box center [592, 149] width 195 height 15
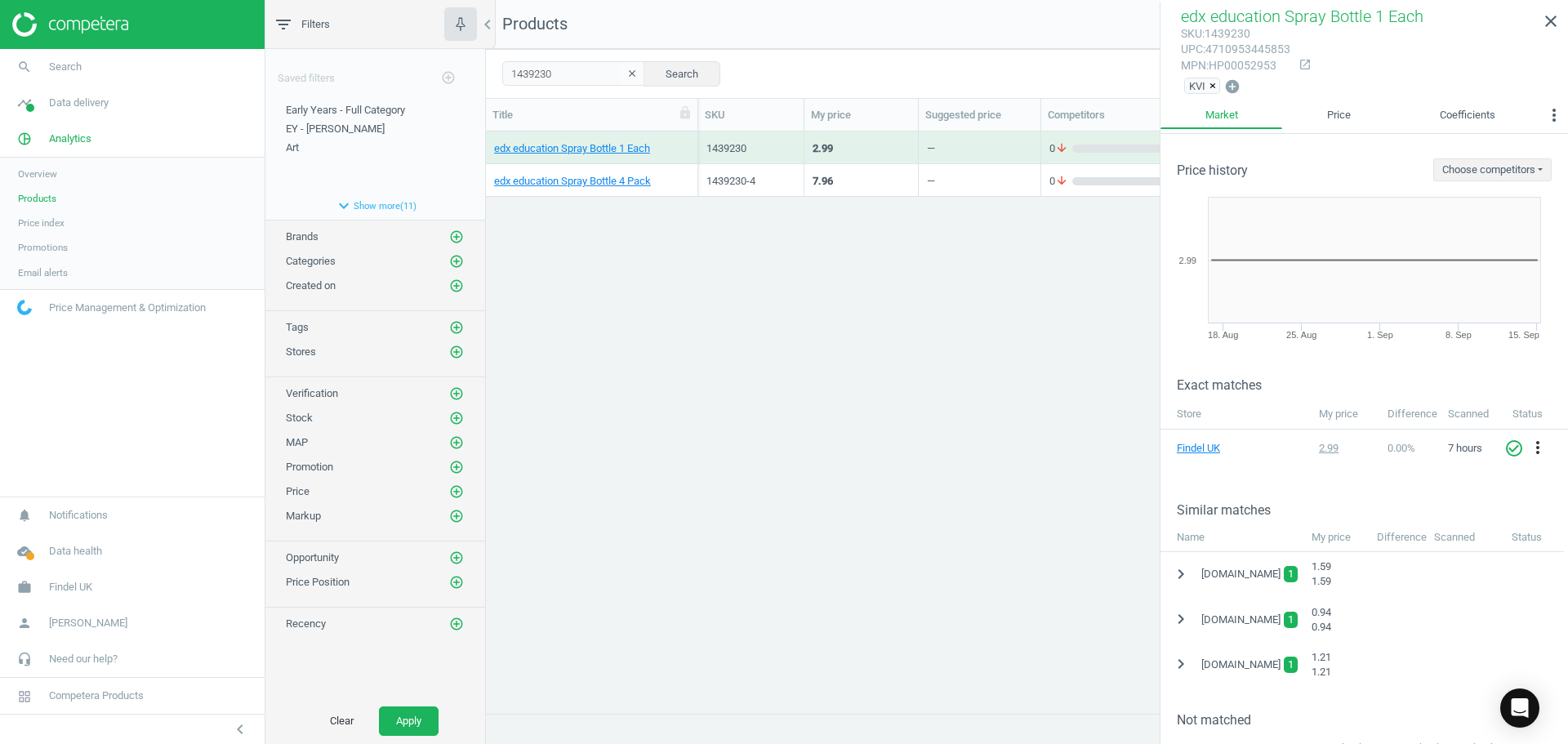
scroll to position [81, 0]
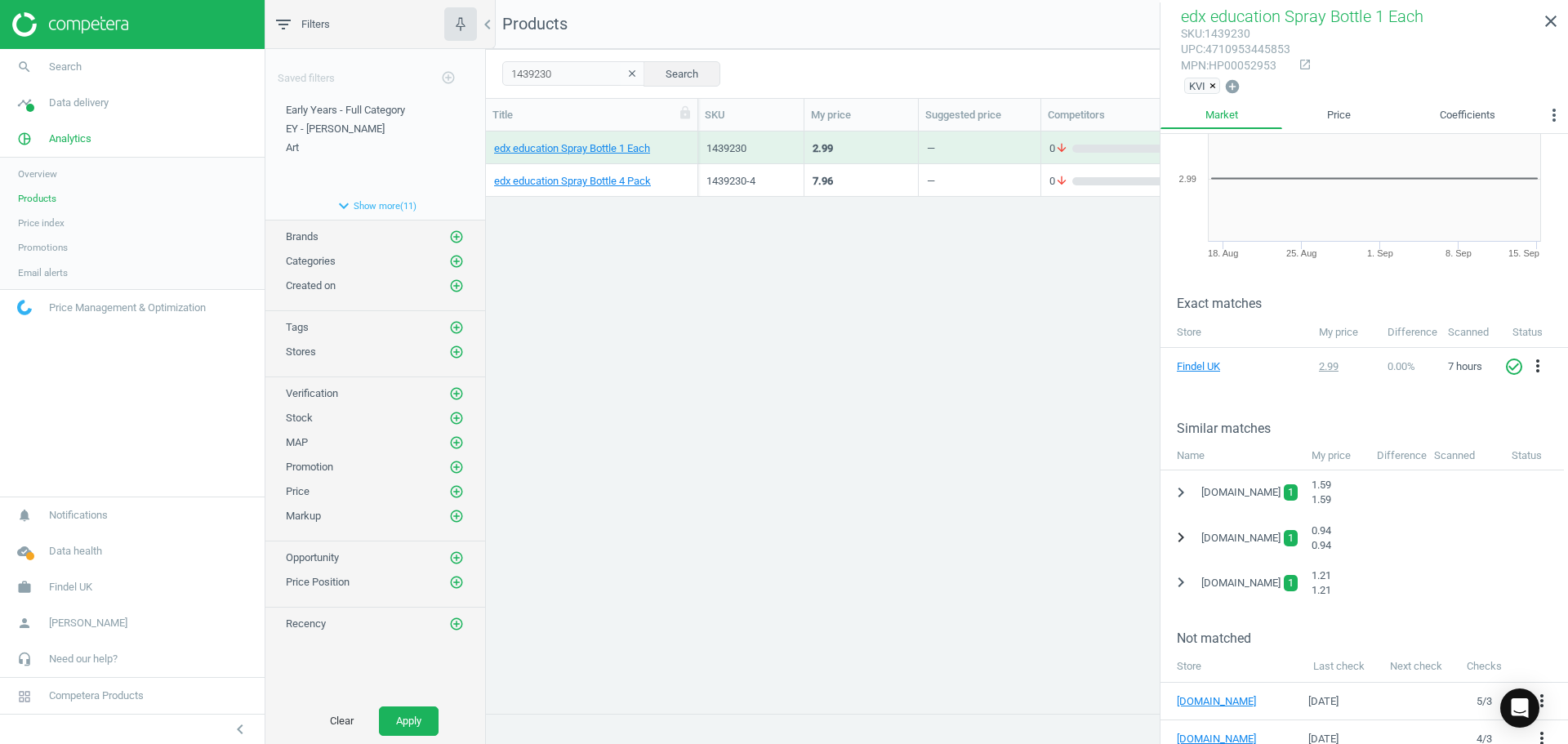
click at [1176, 541] on icon "chevron_right" at bounding box center [1181, 537] width 20 height 20
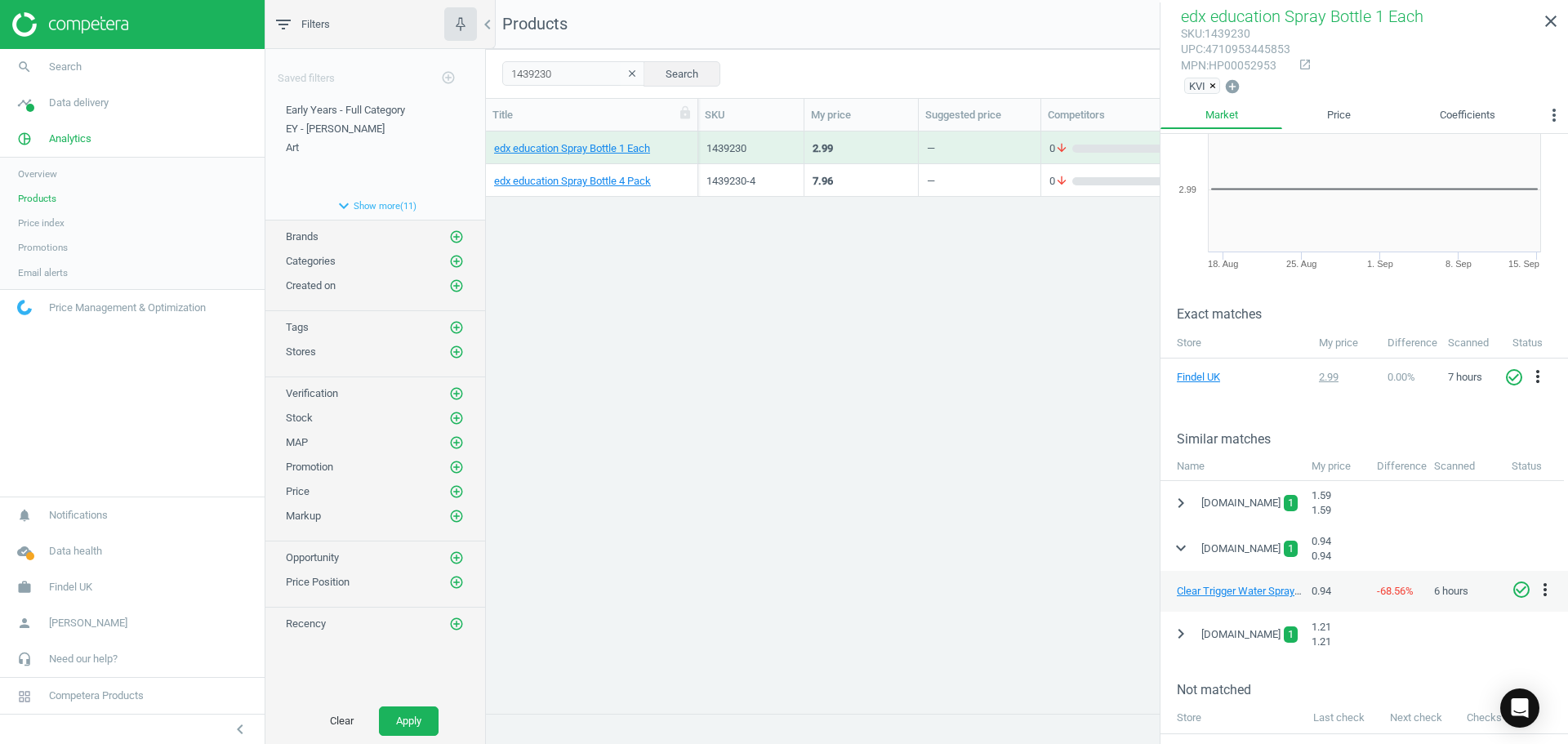
scroll to position [45, 0]
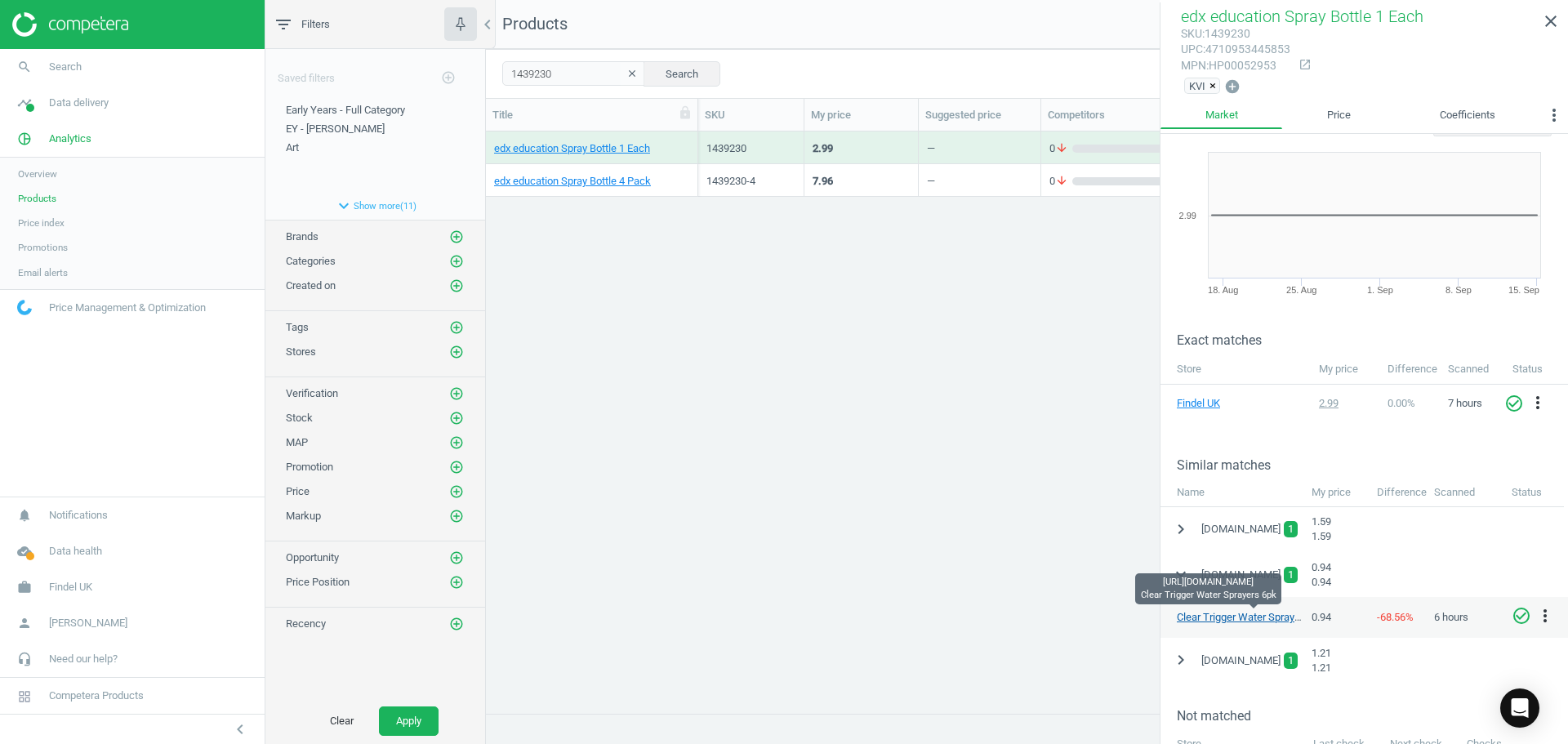
click at [1214, 622] on link "Clear Trigger Water Sprayers 6pk" at bounding box center [1253, 617] width 152 height 12
